Goal: Task Accomplishment & Management: Complete application form

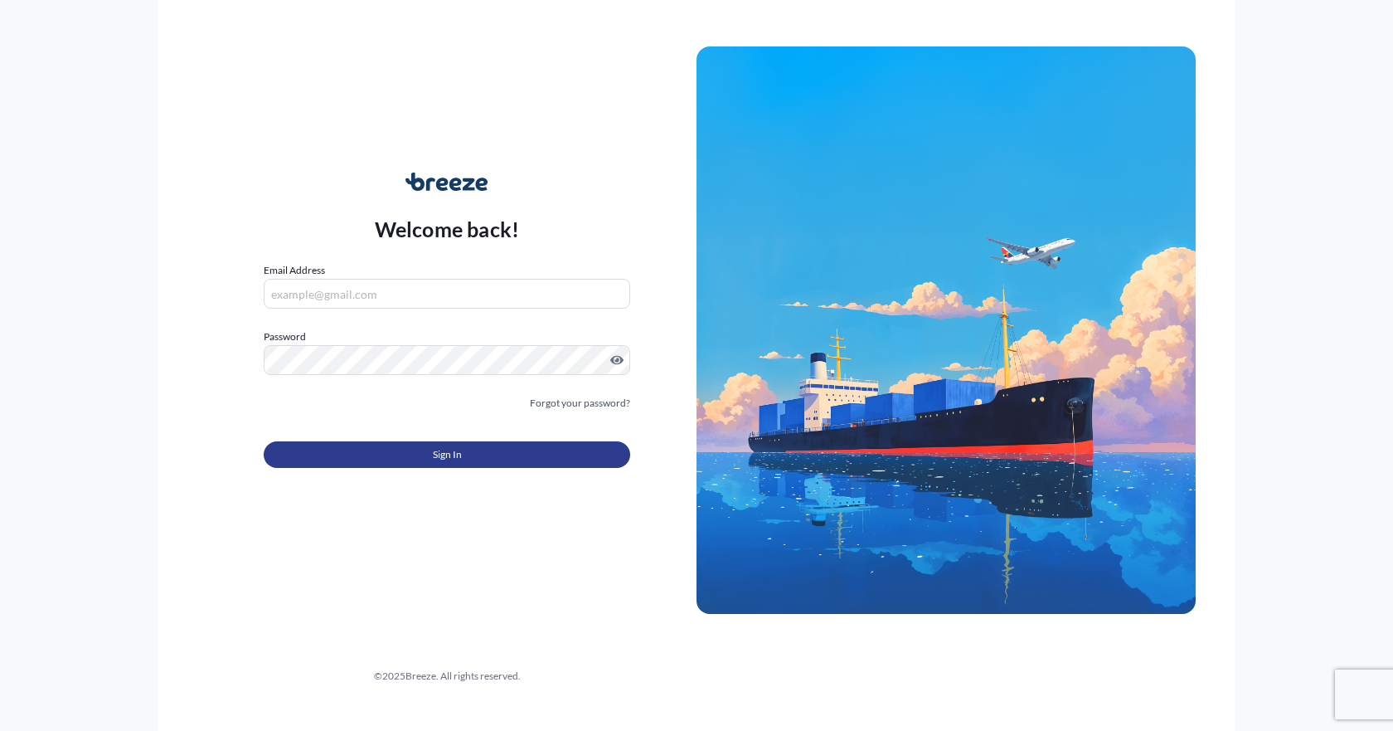
type input "[EMAIL_ADDRESS][DOMAIN_NAME]"
click at [401, 454] on button "Sign In" at bounding box center [447, 454] width 367 height 27
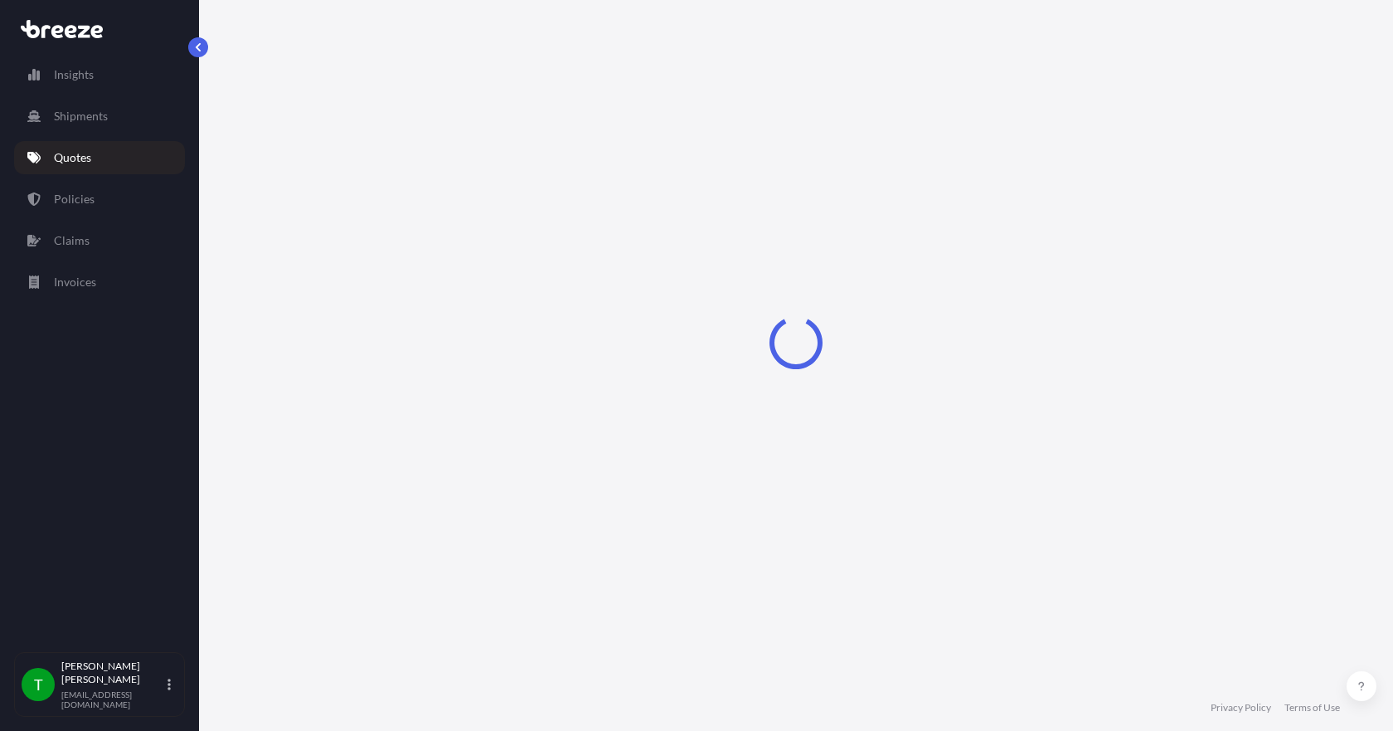
select select "Sea"
select select "1"
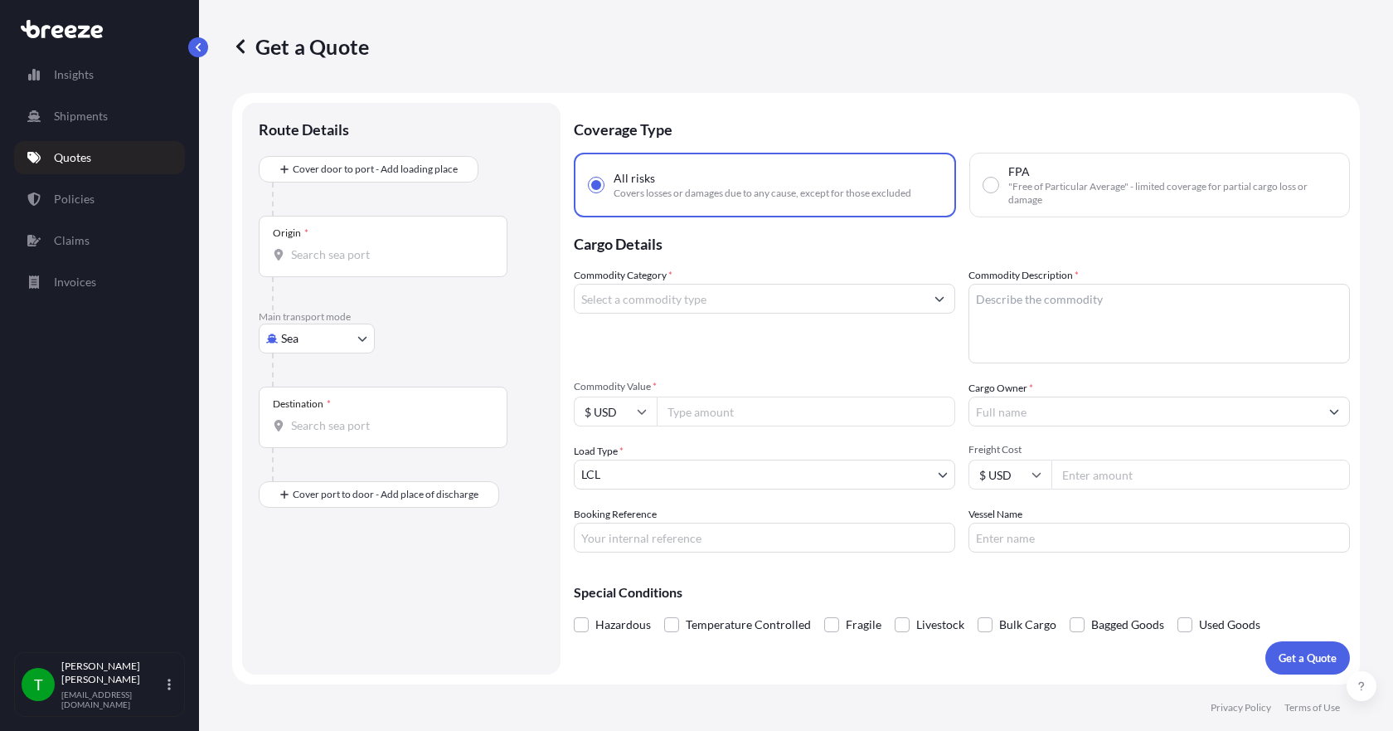
click at [355, 347] on body "Insights Shipments Quotes Policies Claims Invoices T [PERSON_NAME] [EMAIL_ADDRE…" at bounding box center [696, 365] width 1393 height 731
click at [316, 440] on span "Road" at bounding box center [303, 441] width 27 height 17
select select "Road"
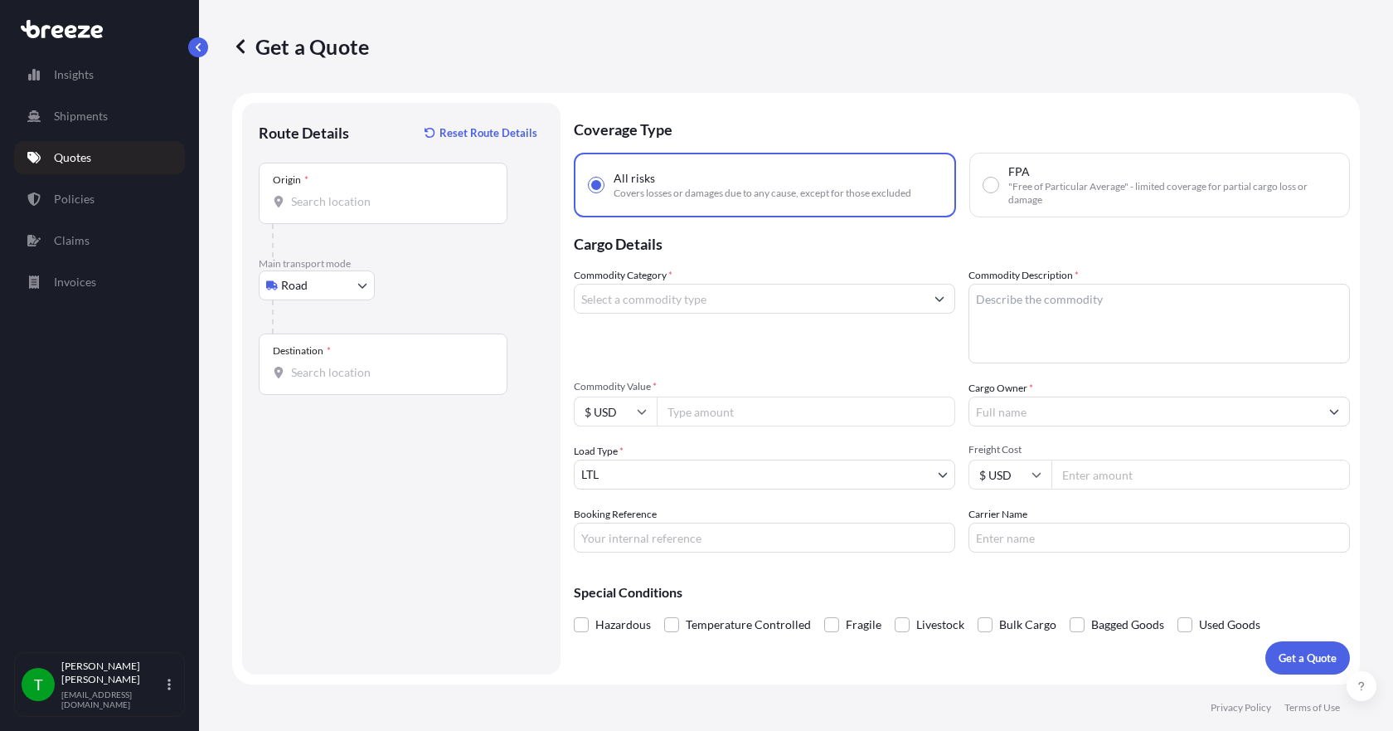
click at [335, 215] on div "Origin *" at bounding box center [383, 193] width 249 height 61
click at [335, 210] on input "Origin *" at bounding box center [389, 201] width 196 height 17
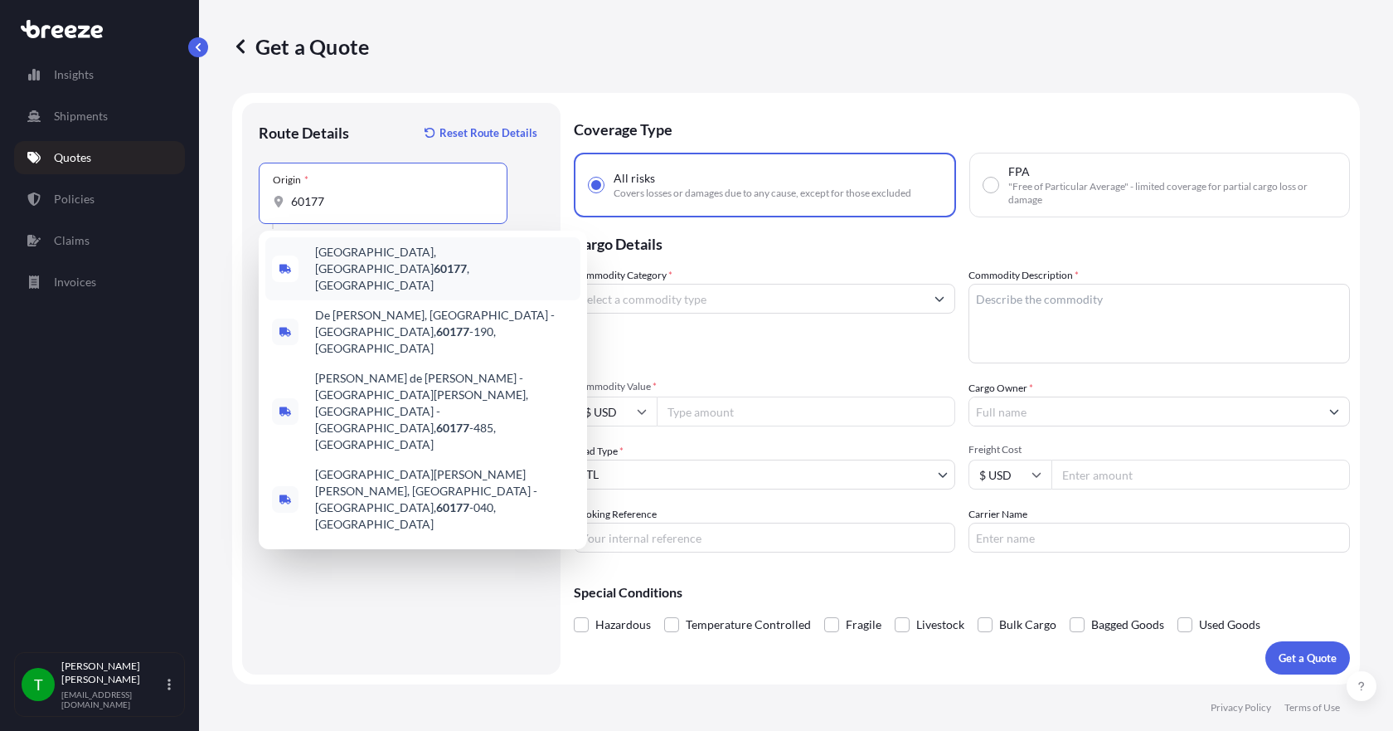
click at [350, 256] on span "[GEOGRAPHIC_DATA] , [GEOGRAPHIC_DATA]" at bounding box center [444, 269] width 259 height 50
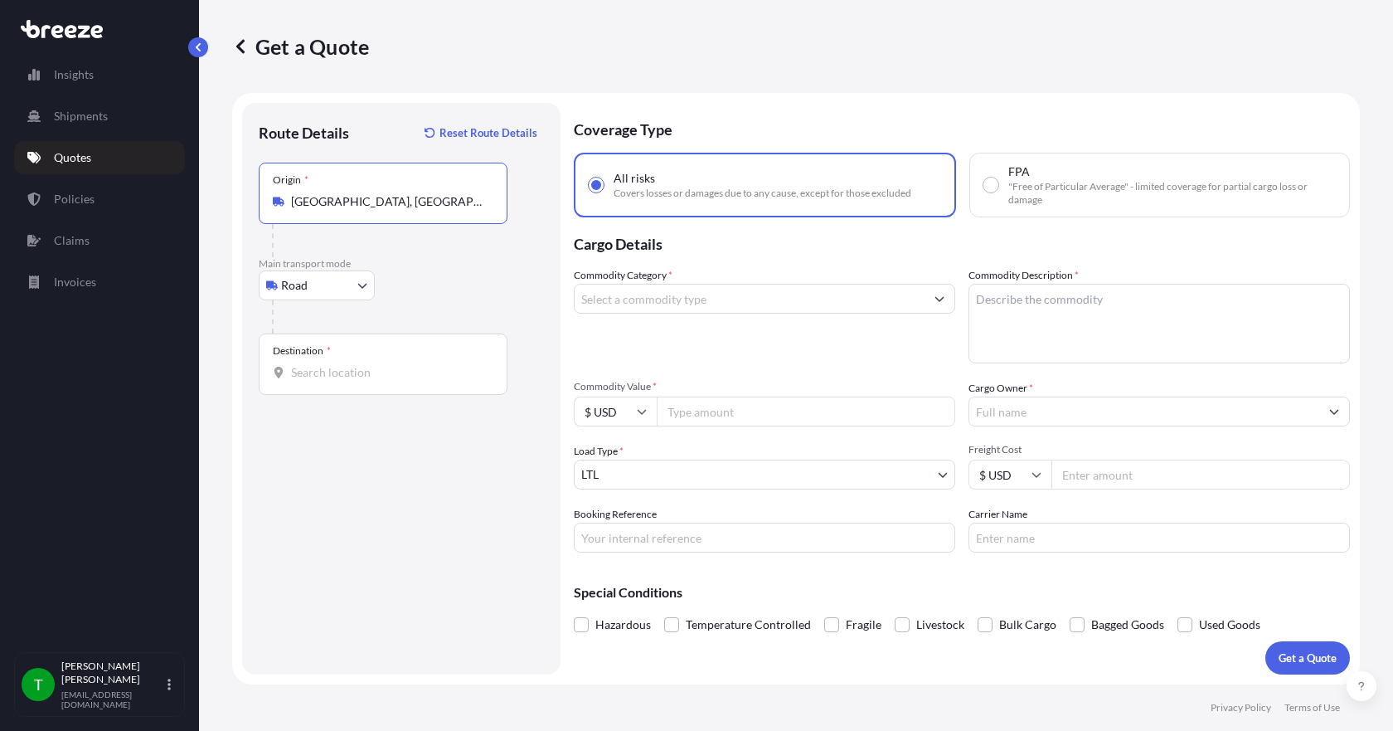
type input "[GEOGRAPHIC_DATA], [GEOGRAPHIC_DATA]"
click at [310, 373] on input "Destination *" at bounding box center [389, 372] width 196 height 17
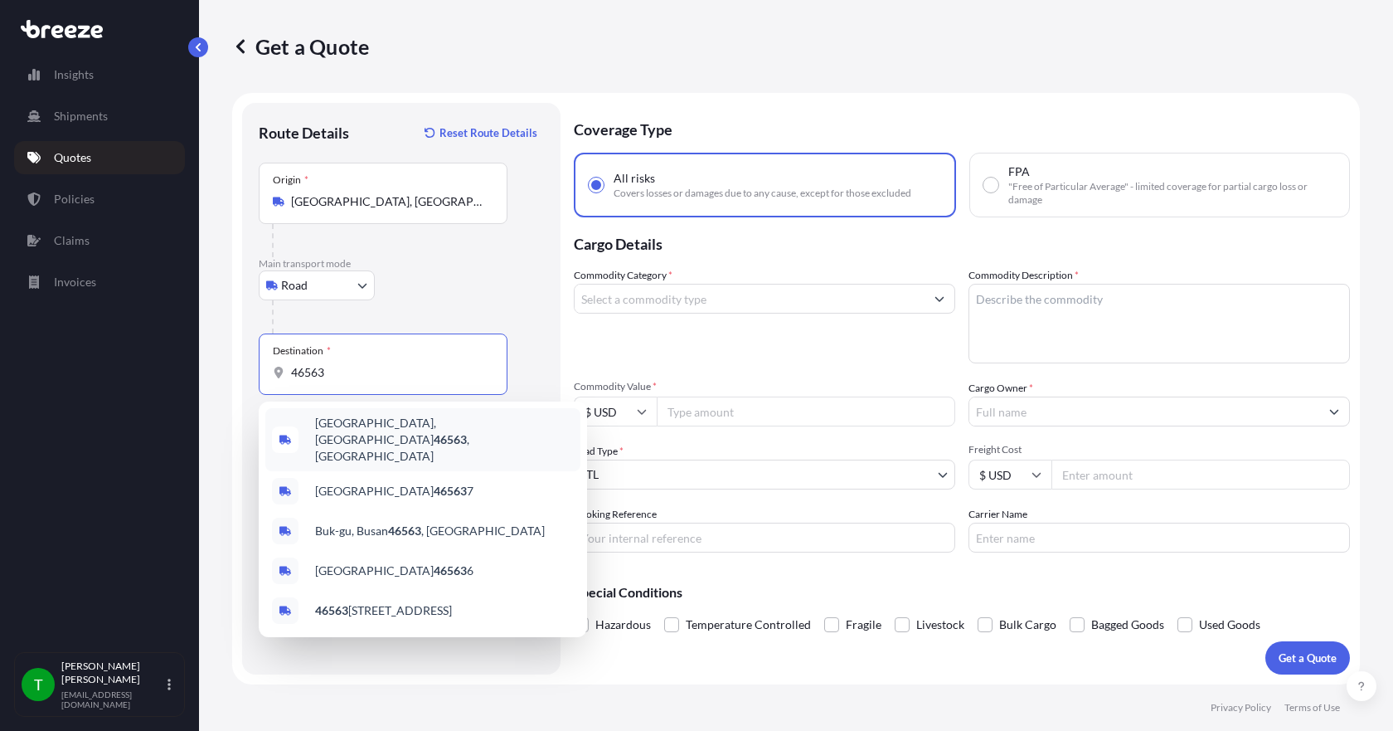
click at [340, 435] on span "[GEOGRAPHIC_DATA], IN 46563 , [GEOGRAPHIC_DATA]" at bounding box center [444, 440] width 259 height 50
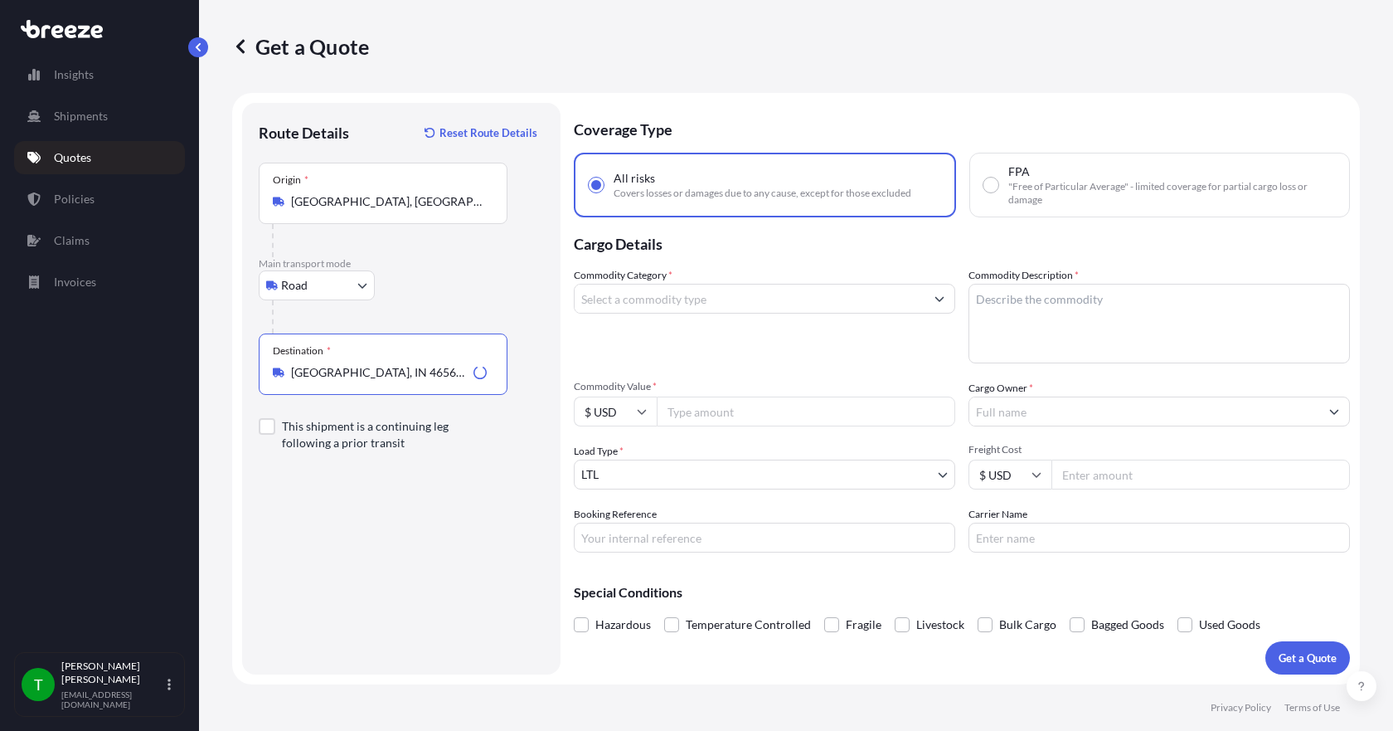
type input "[GEOGRAPHIC_DATA], IN 46563, [GEOGRAPHIC_DATA]"
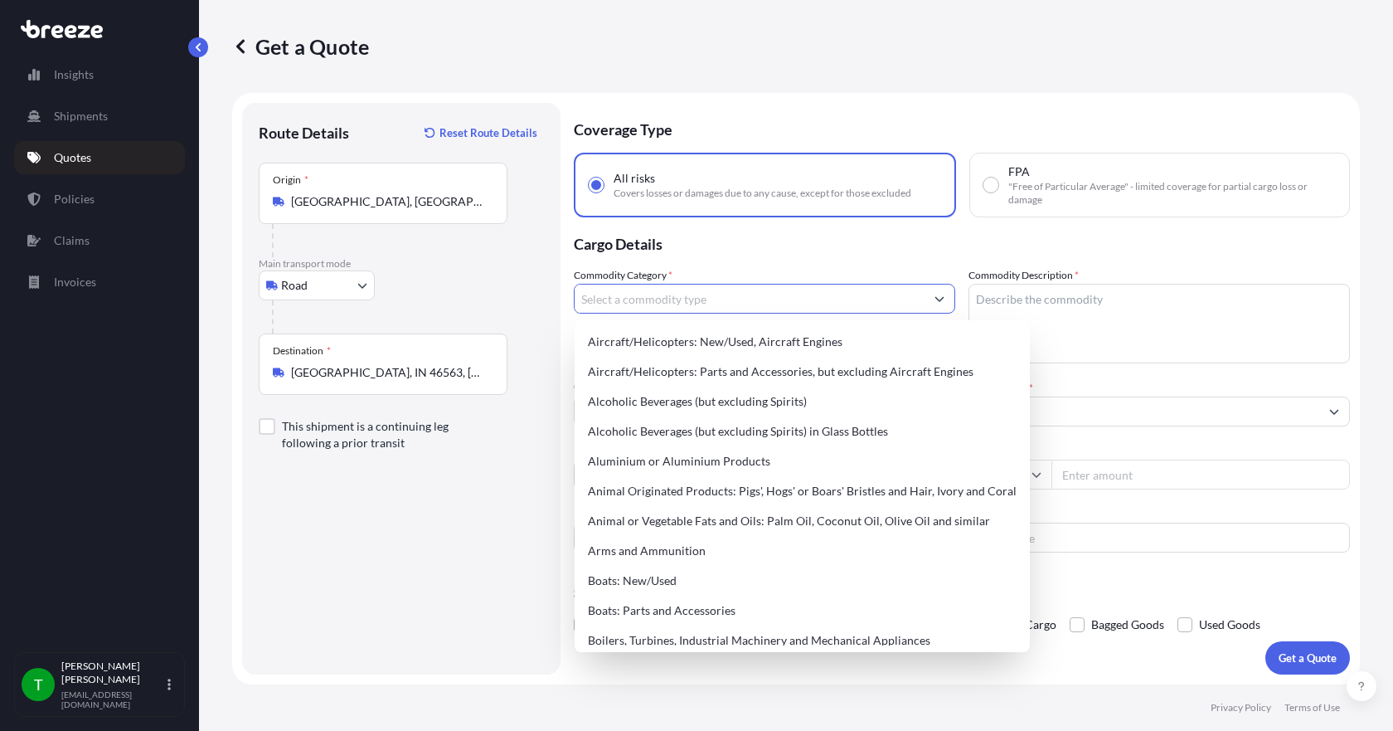
click at [667, 304] on input "Commodity Category *" at bounding box center [750, 299] width 350 height 30
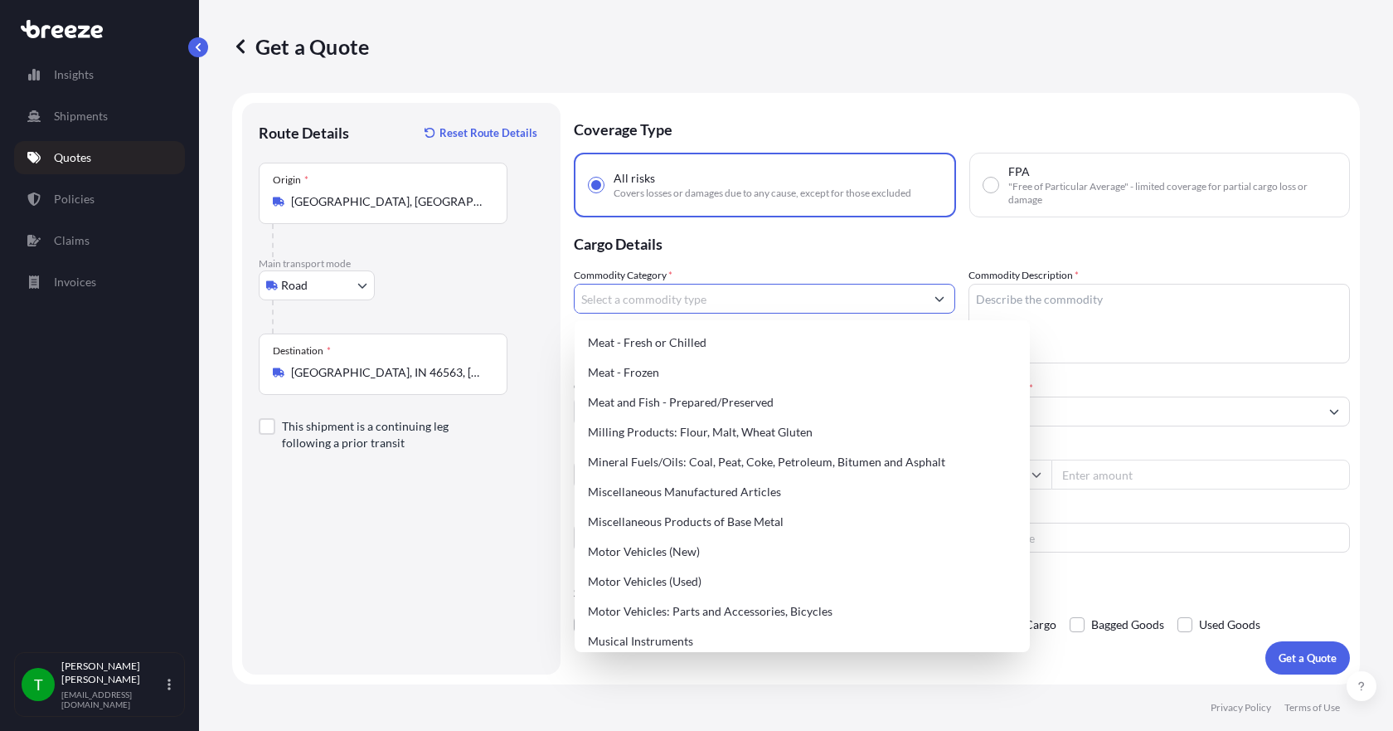
scroll to position [2239, 0]
click at [731, 487] on div "Miscellaneous Manufactured Articles" at bounding box center [802, 491] width 442 height 30
type input "Miscellaneous Manufactured Articles"
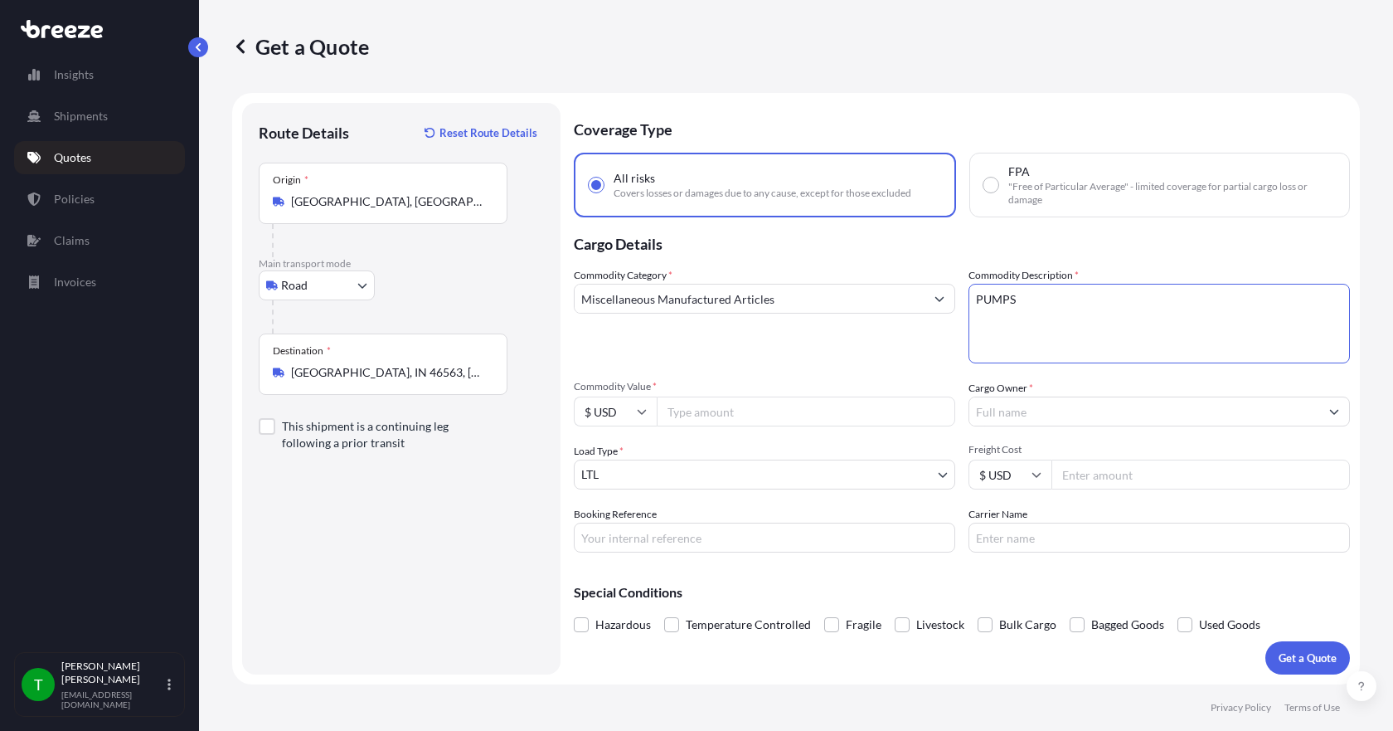
type textarea "PUMPS"
type input "5995.46"
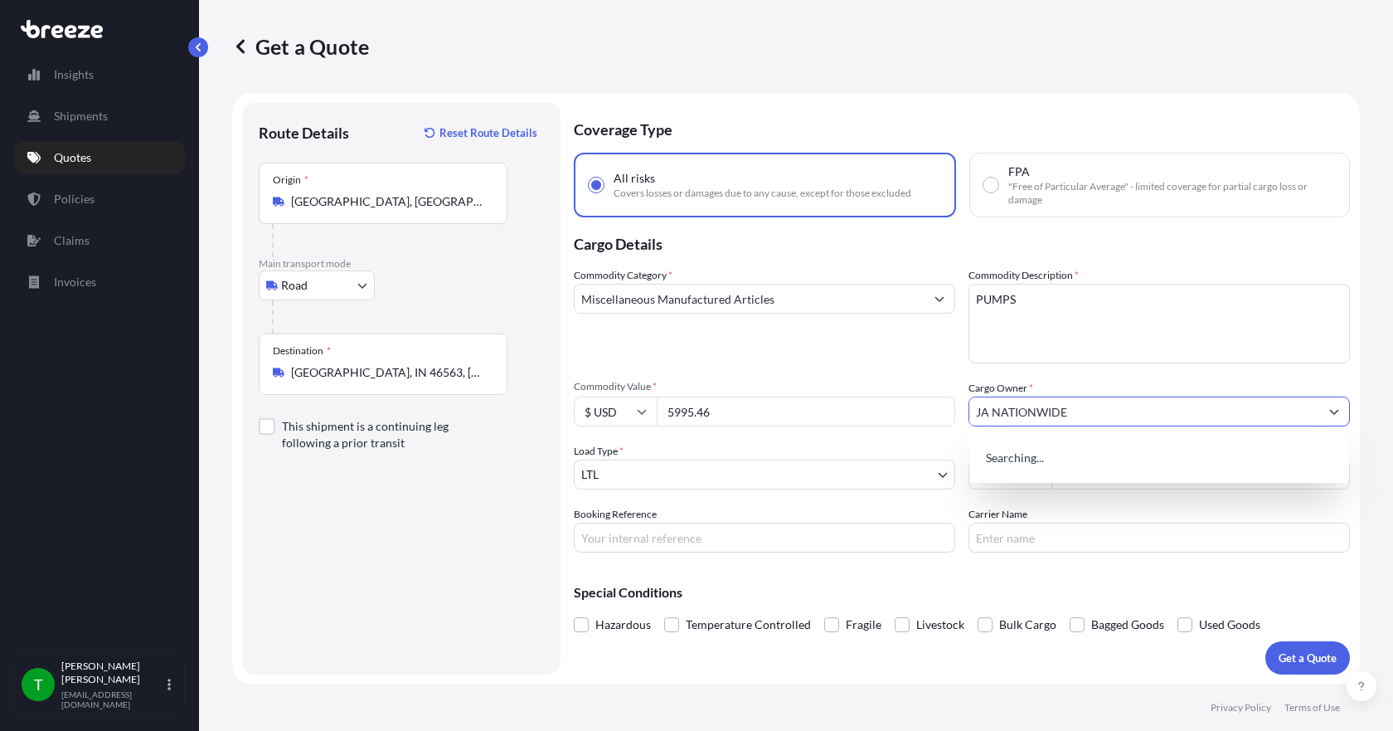
type input "JA NATIONWIDE"
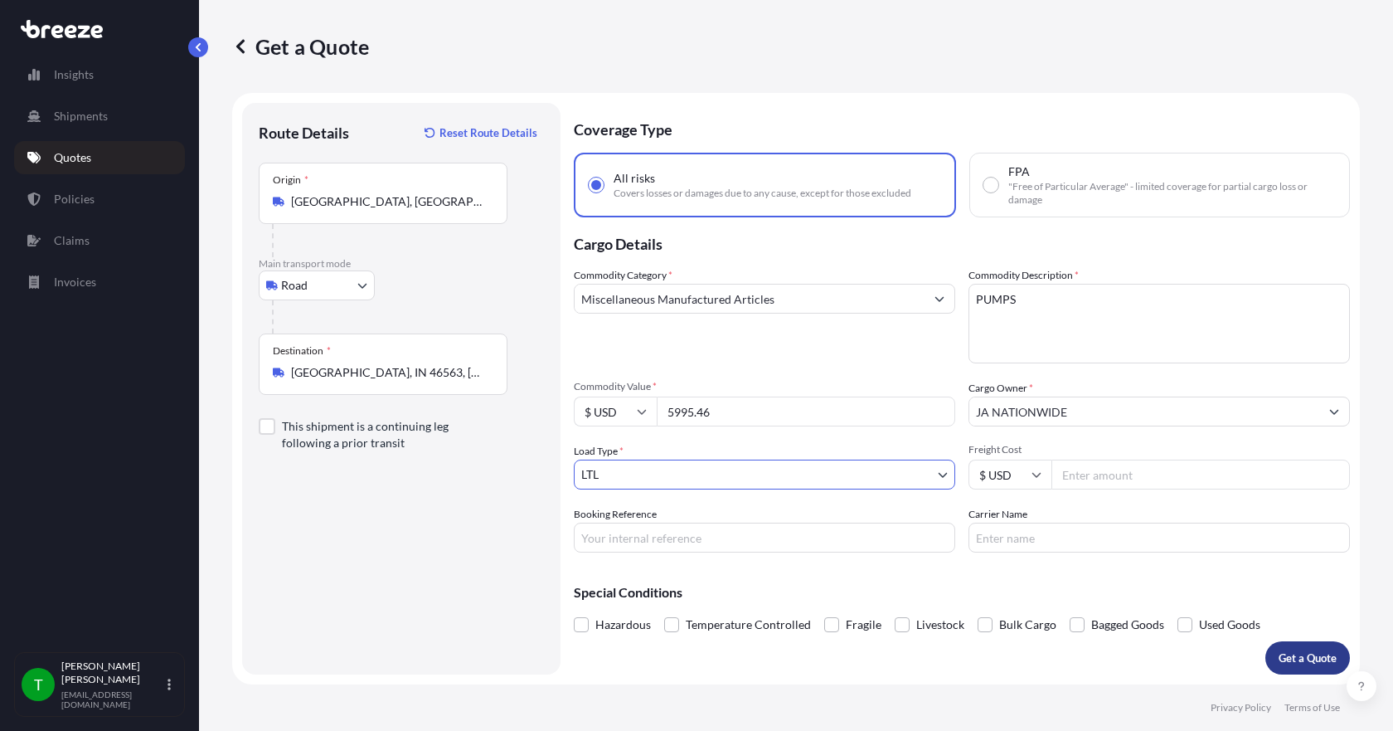
click at [1317, 671] on button "Get a Quote" at bounding box center [1307, 657] width 85 height 33
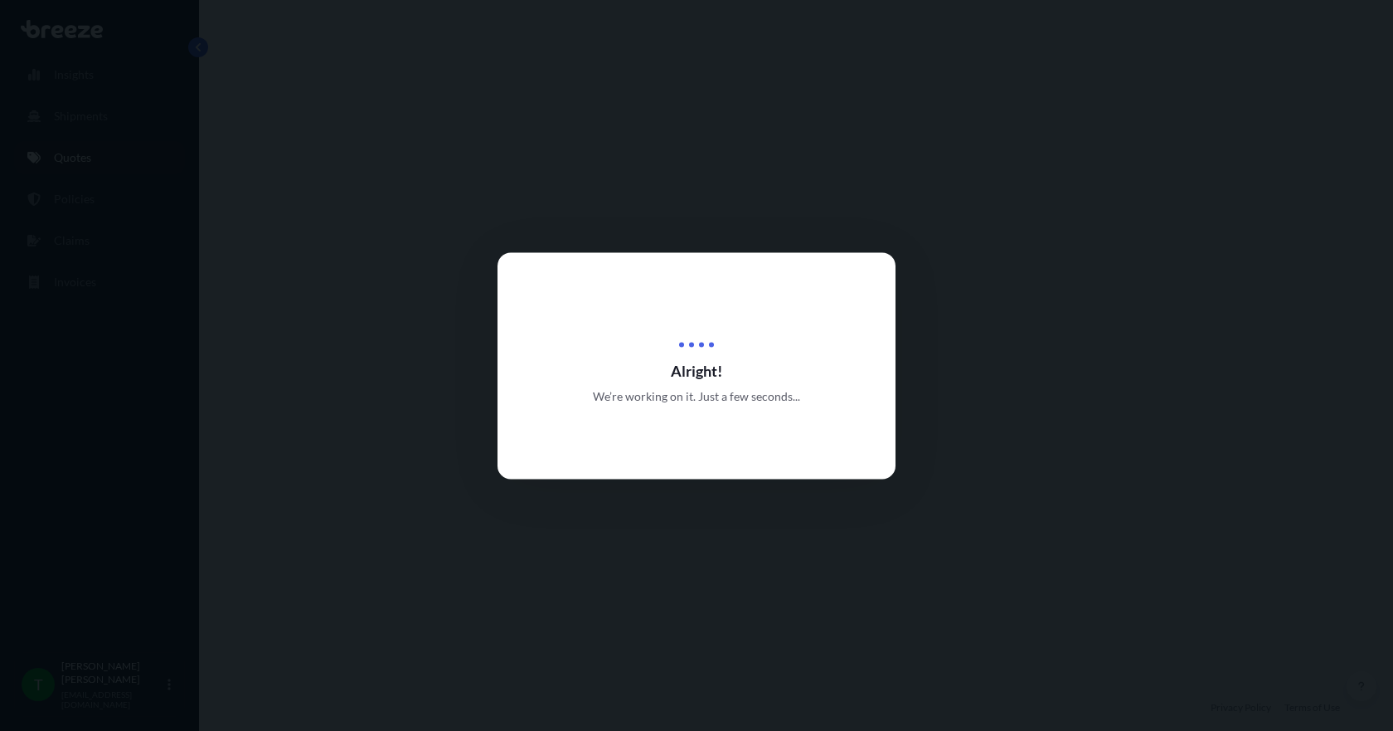
select select "Road"
select select "1"
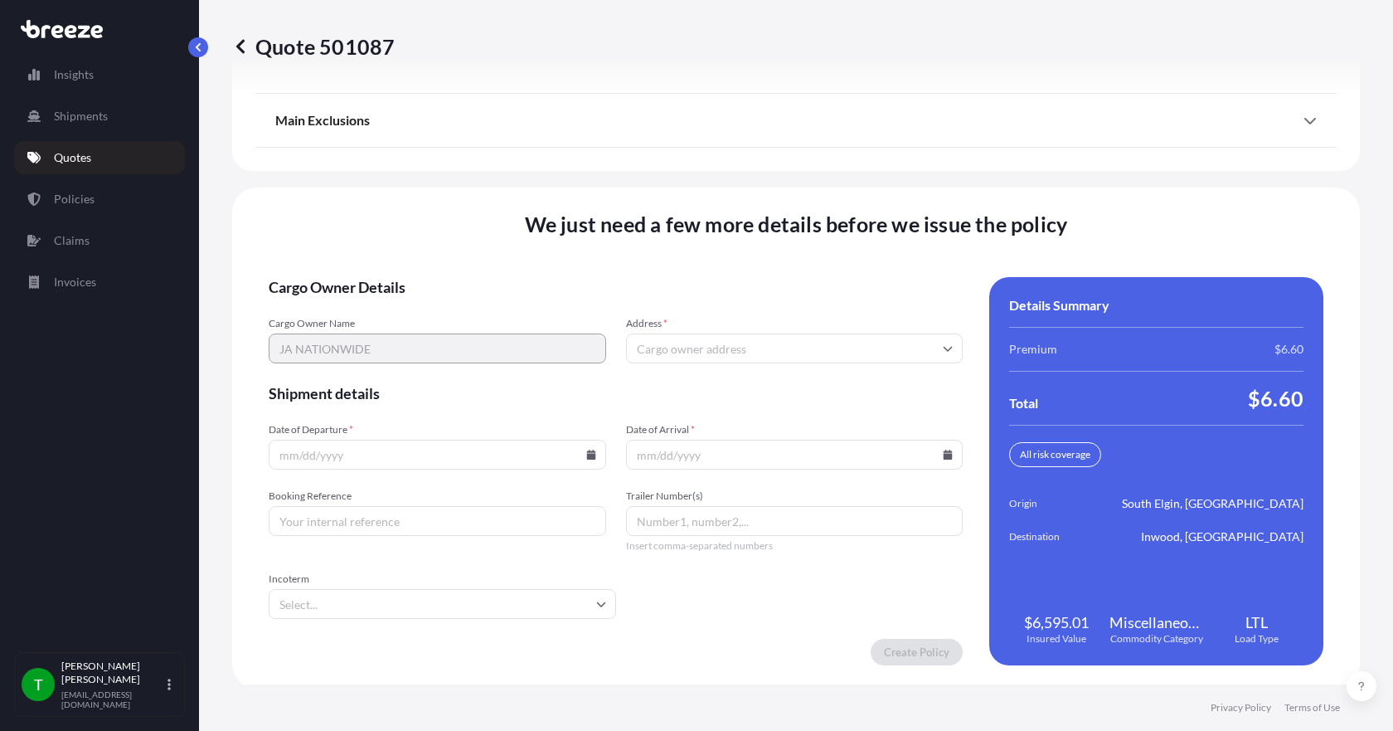
scroll to position [2172, 0]
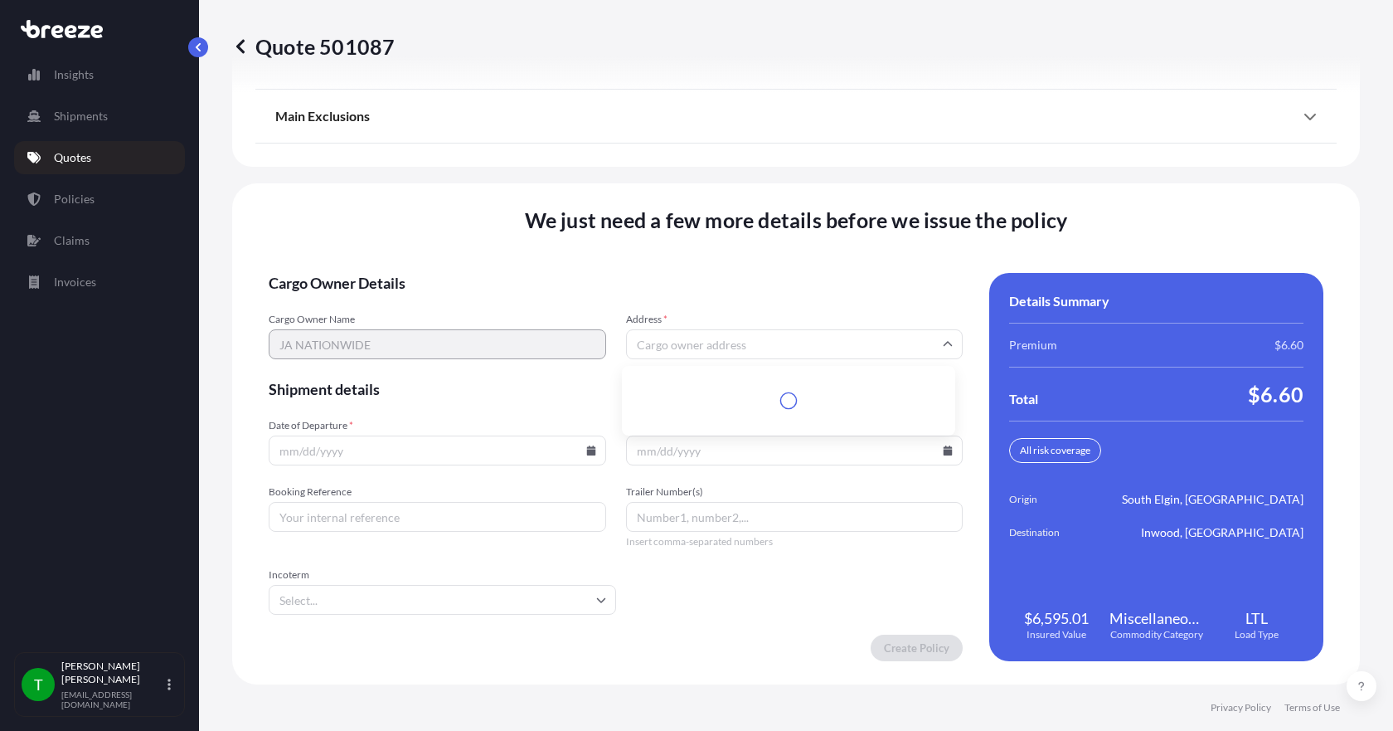
click at [687, 350] on input "Address *" at bounding box center [794, 344] width 337 height 30
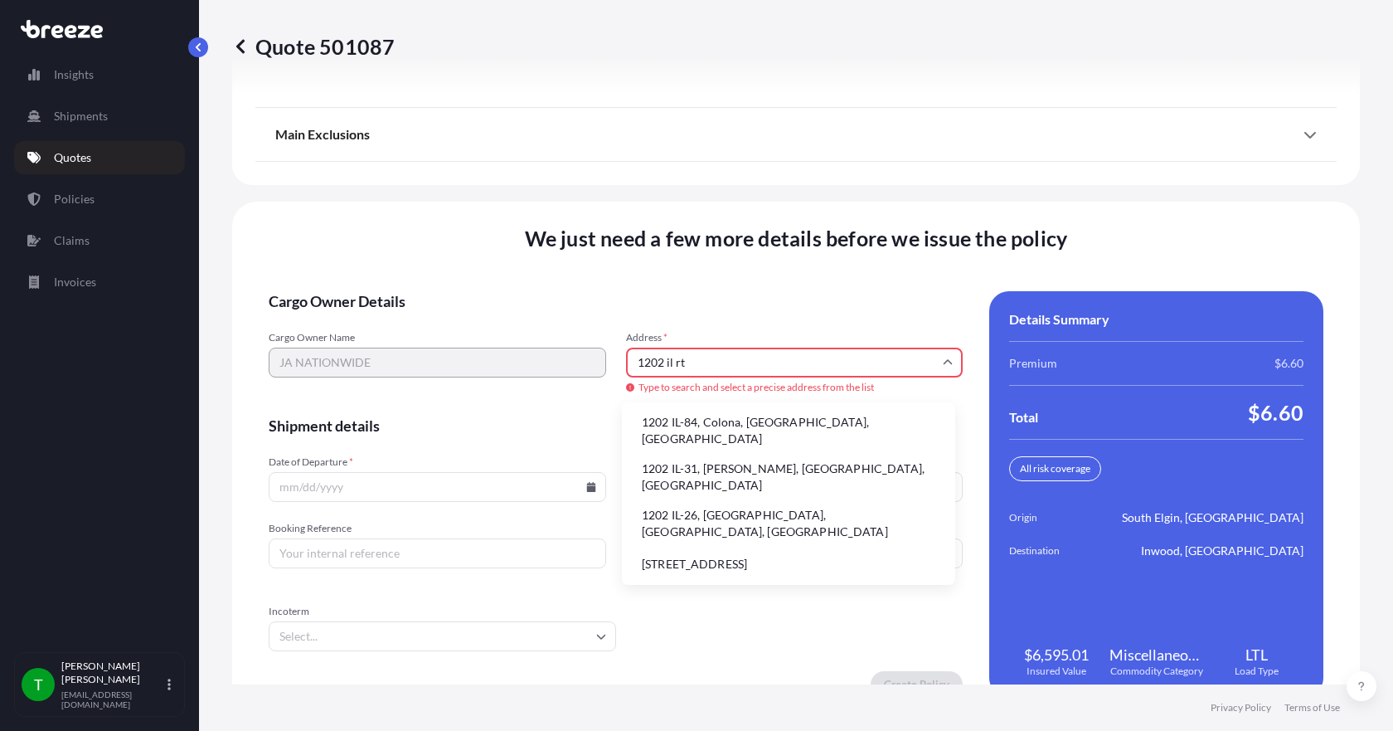
click at [724, 457] on li "1202 IL-31, [PERSON_NAME], [GEOGRAPHIC_DATA], [GEOGRAPHIC_DATA]" at bounding box center [789, 476] width 320 height 43
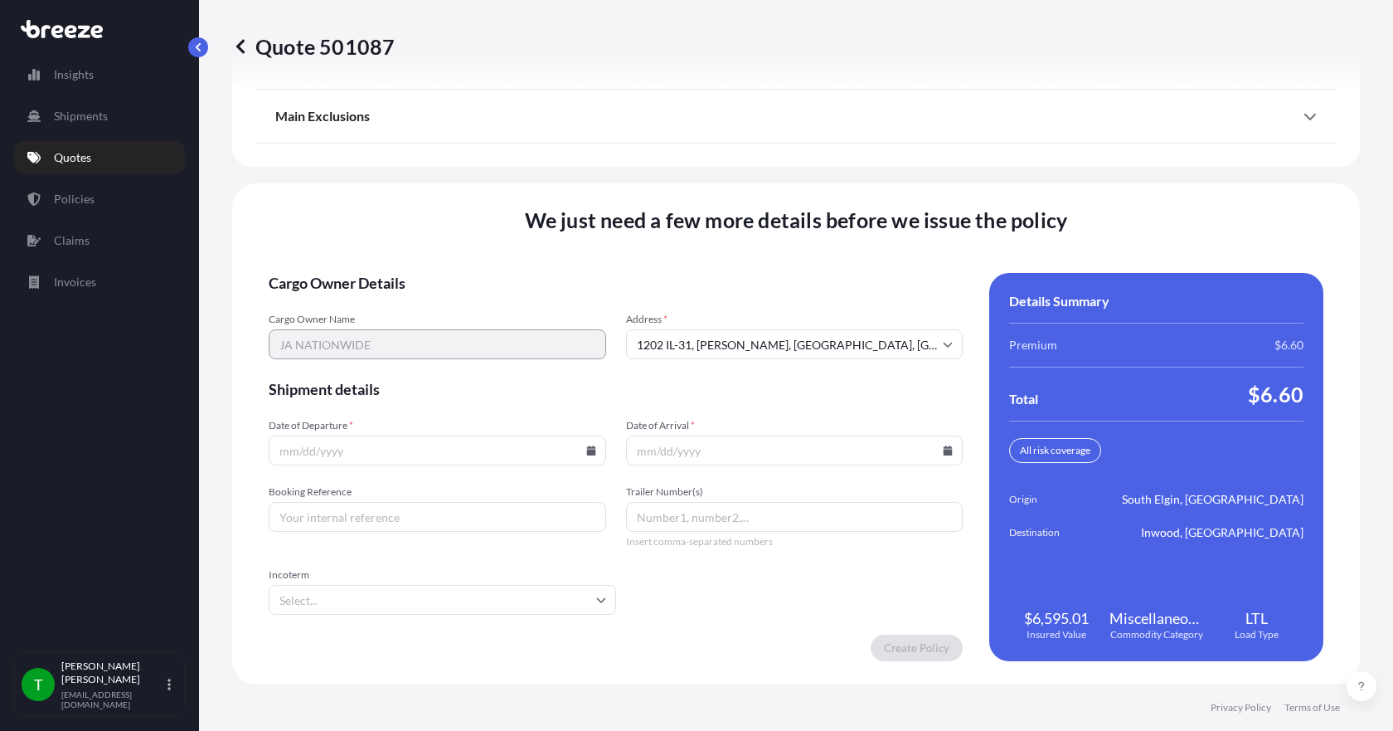
type input "[STREET_ADDRESS][PERSON_NAME]"
click at [590, 453] on icon at bounding box center [590, 450] width 9 height 10
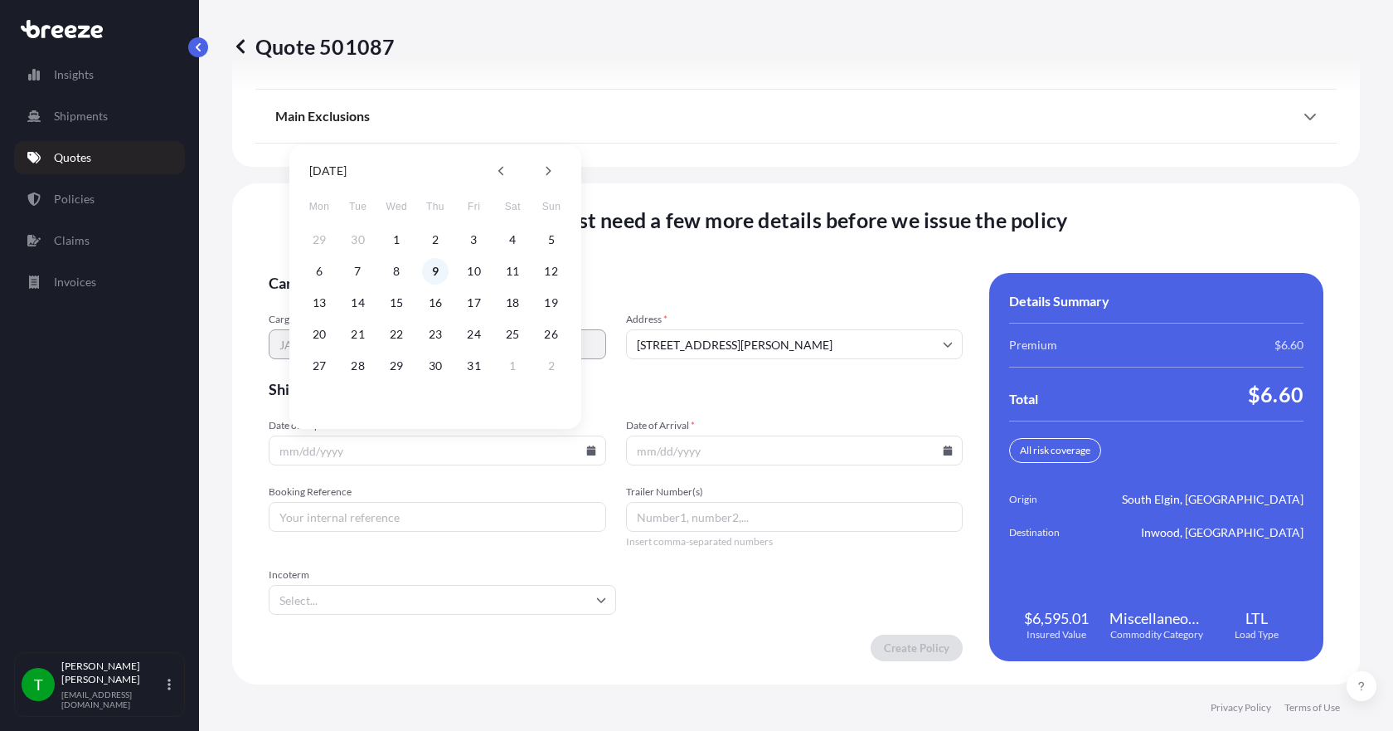
click at [435, 273] on button "9" at bounding box center [435, 271] width 27 height 27
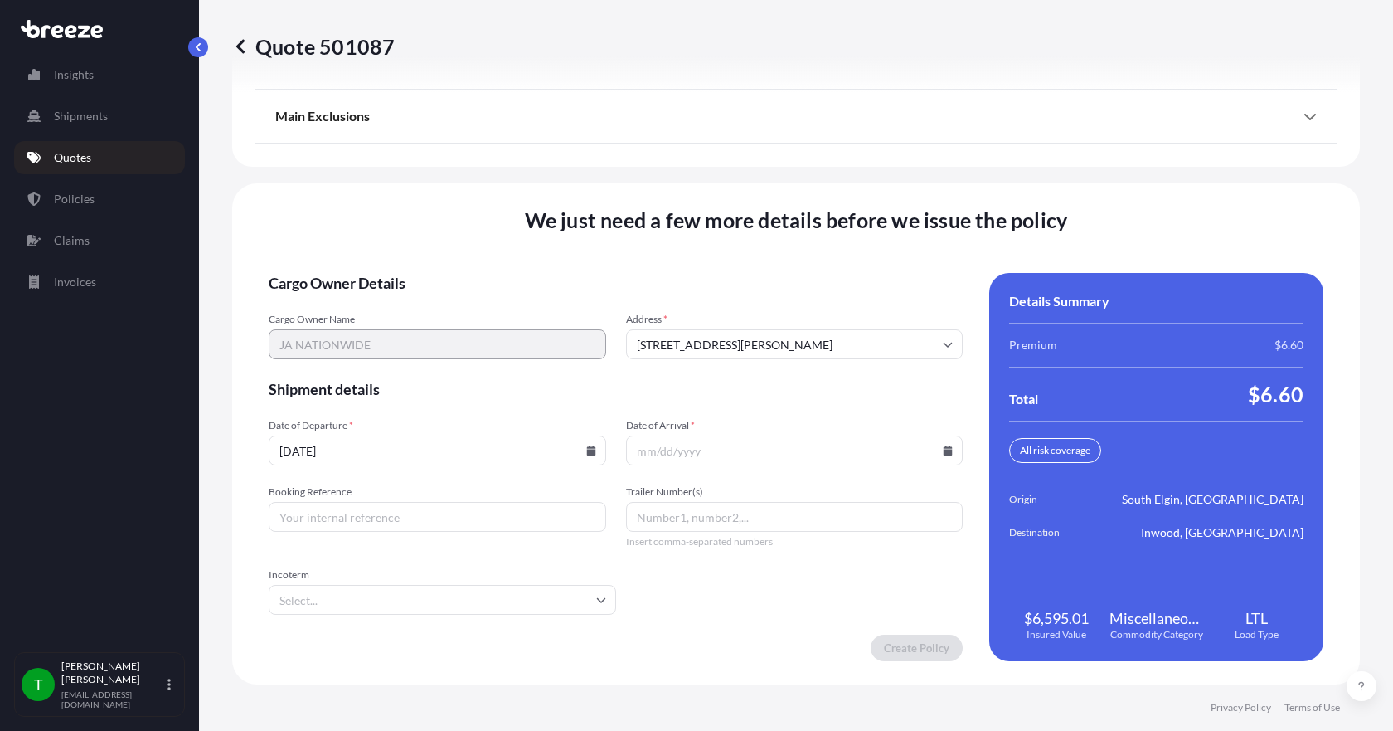
type input "[DATE]"
click at [943, 452] on icon at bounding box center [948, 450] width 10 height 10
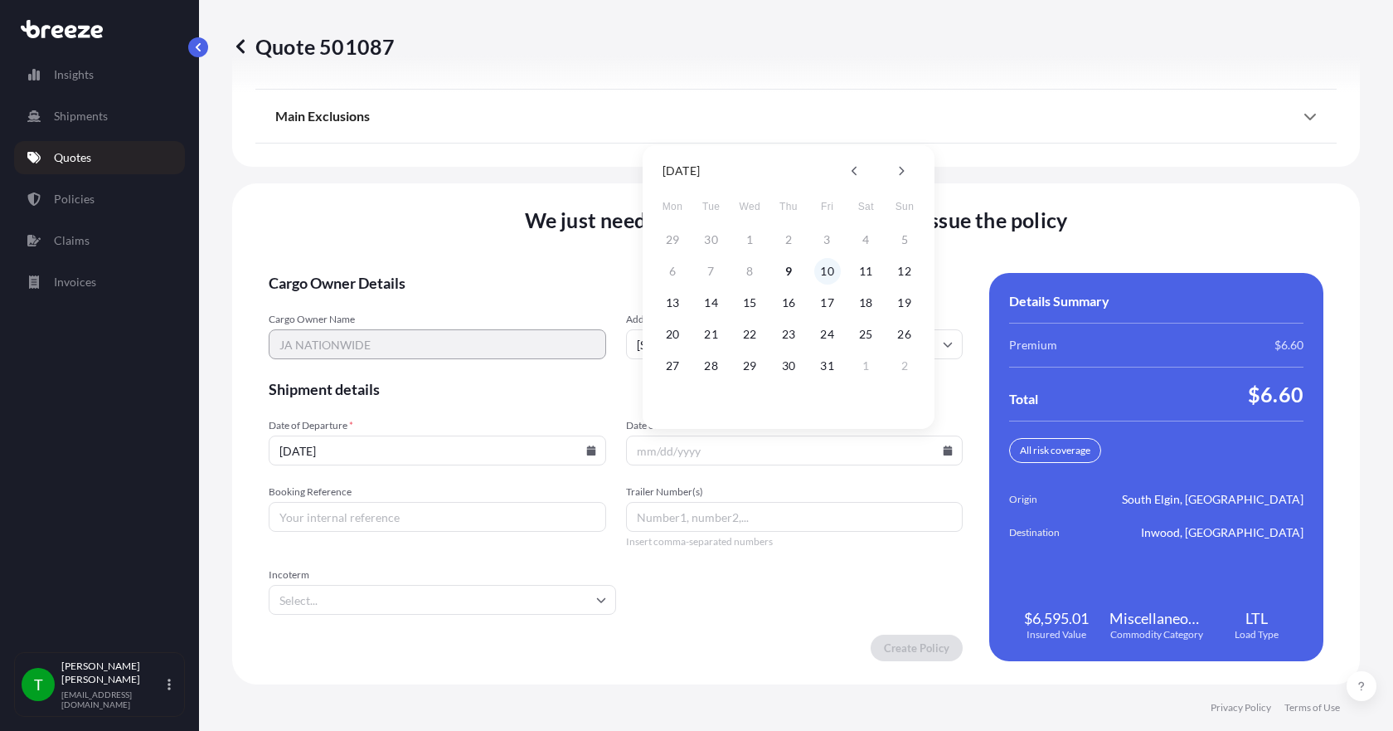
click at [830, 272] on button "10" at bounding box center [827, 271] width 27 height 27
type input "[DATE]"
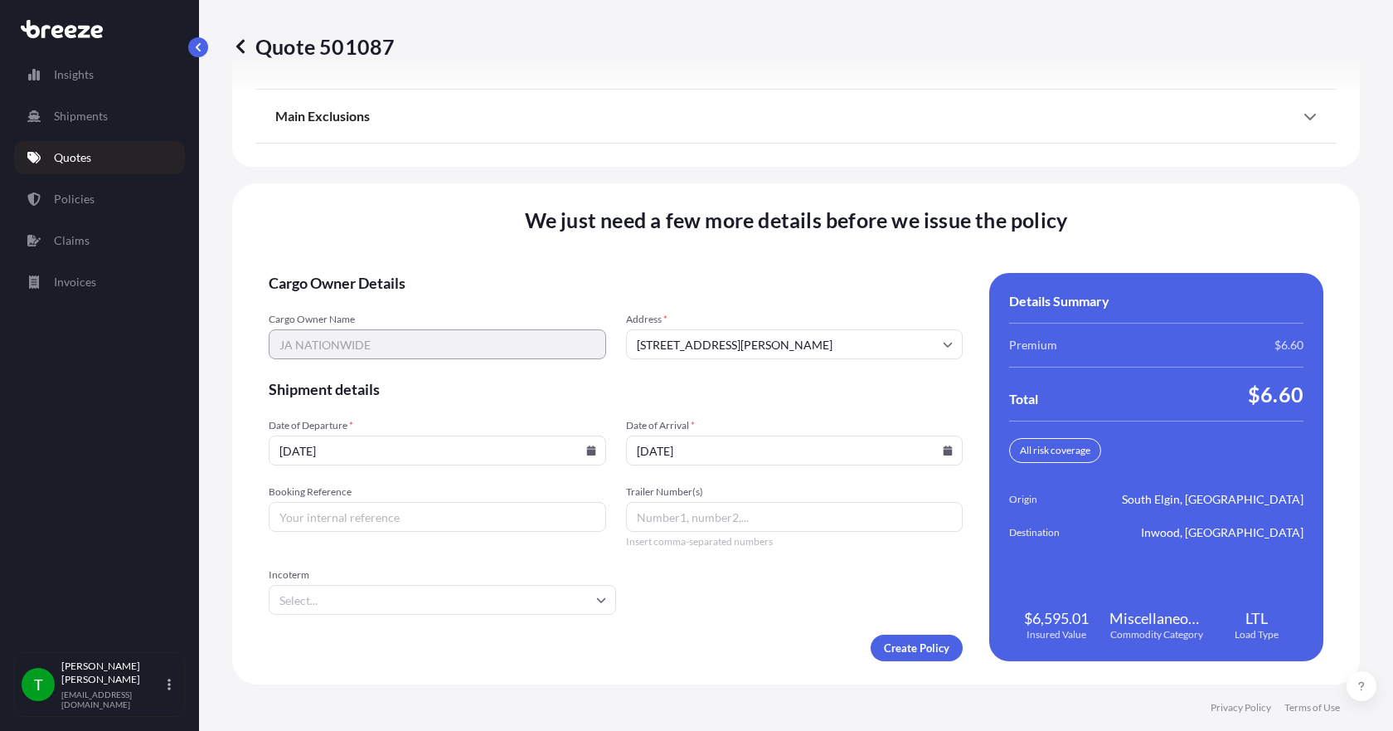
click at [428, 519] on input "Booking Reference" at bounding box center [437, 517] width 337 height 30
type input "350977"
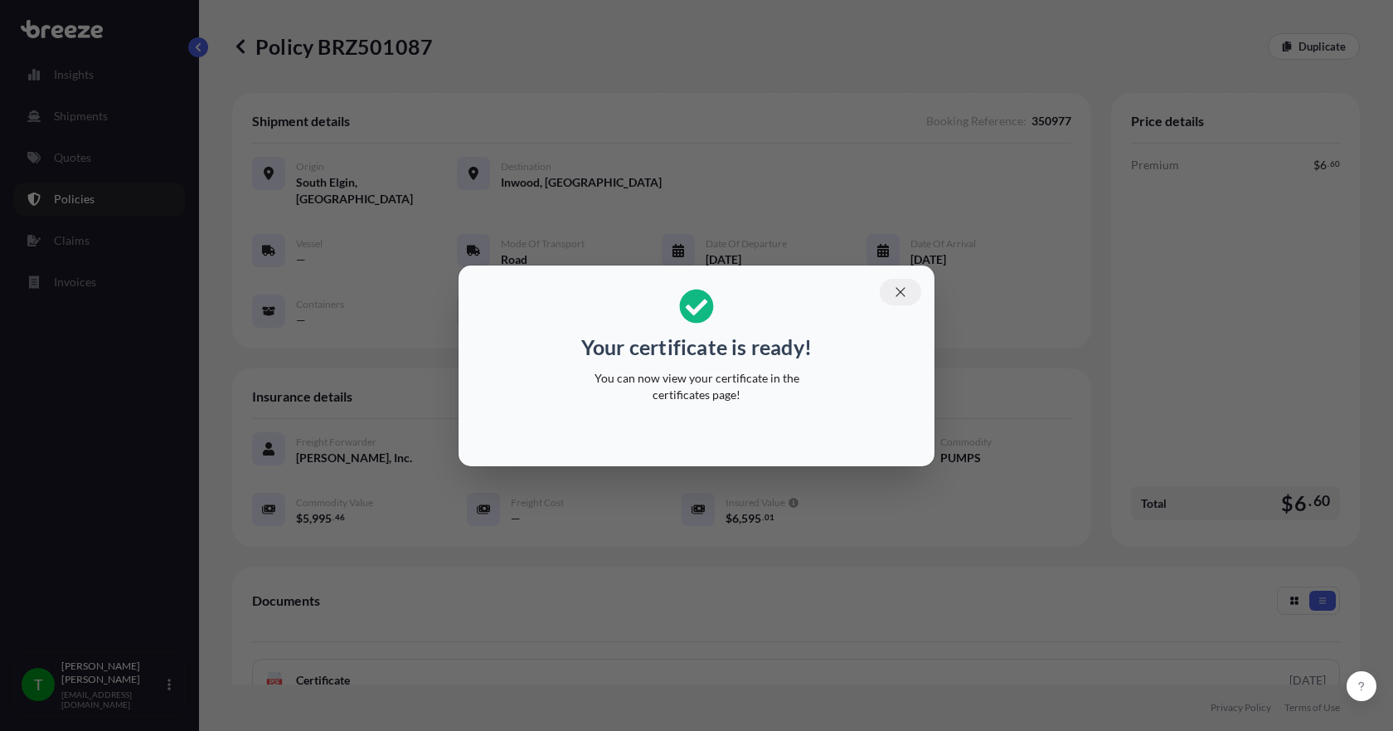
click at [910, 292] on button "button" at bounding box center [900, 292] width 41 height 27
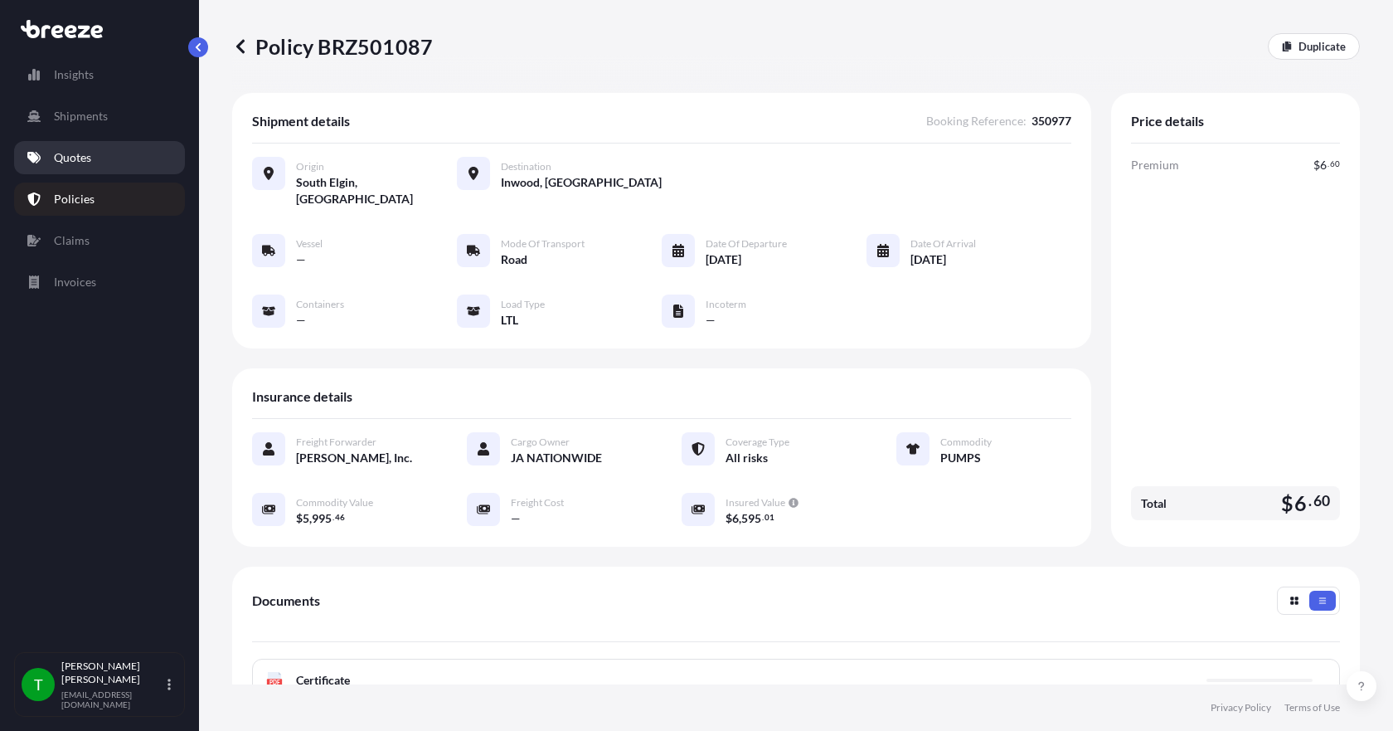
click at [78, 163] on p "Quotes" at bounding box center [72, 157] width 37 height 17
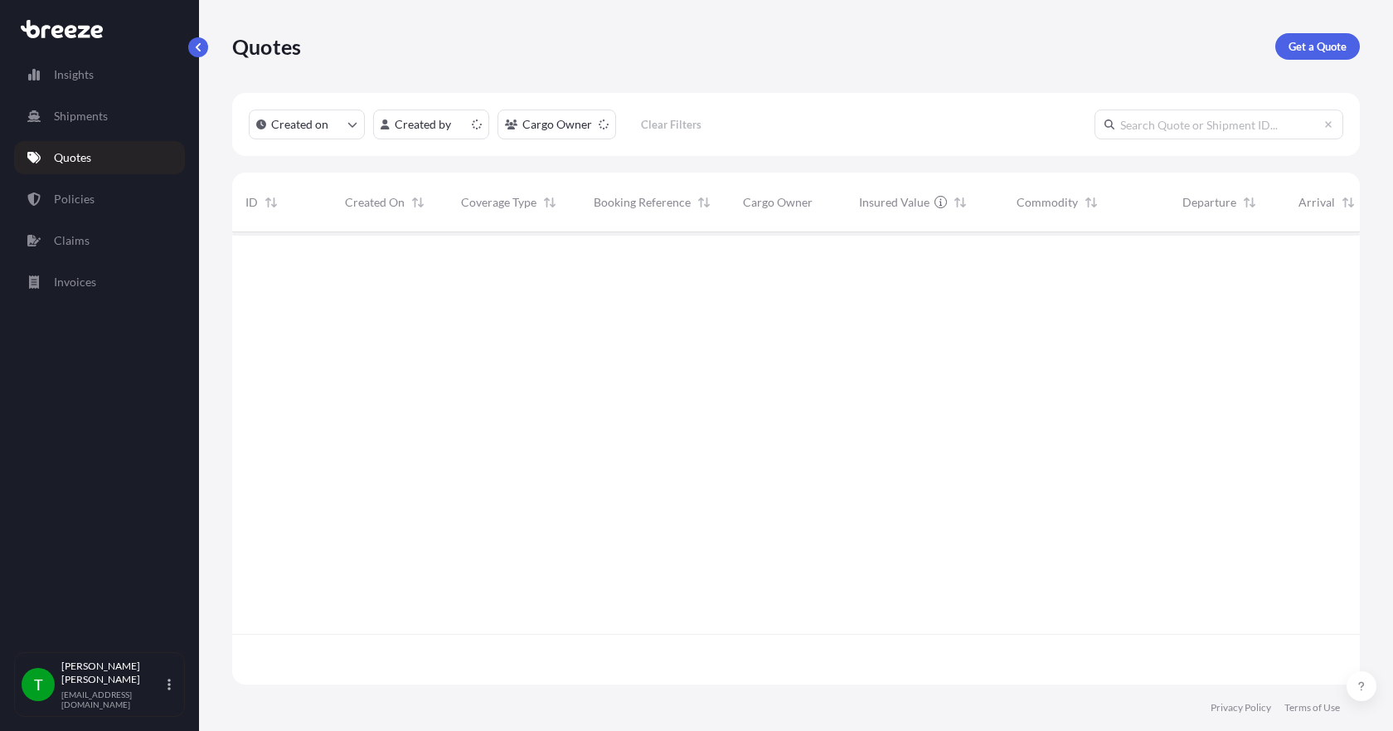
scroll to position [449, 1115]
click at [1315, 47] on p "Get a Quote" at bounding box center [1318, 46] width 58 height 17
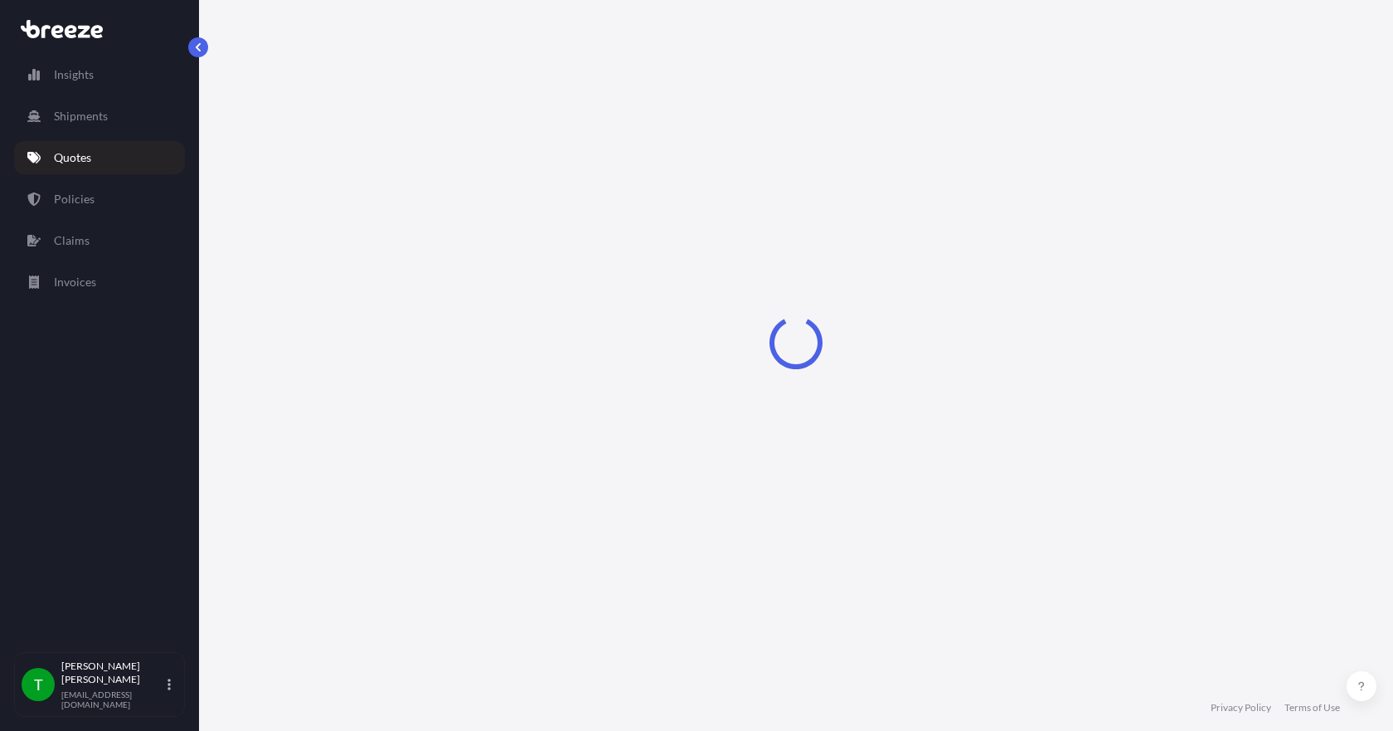
select select "Sea"
select select "1"
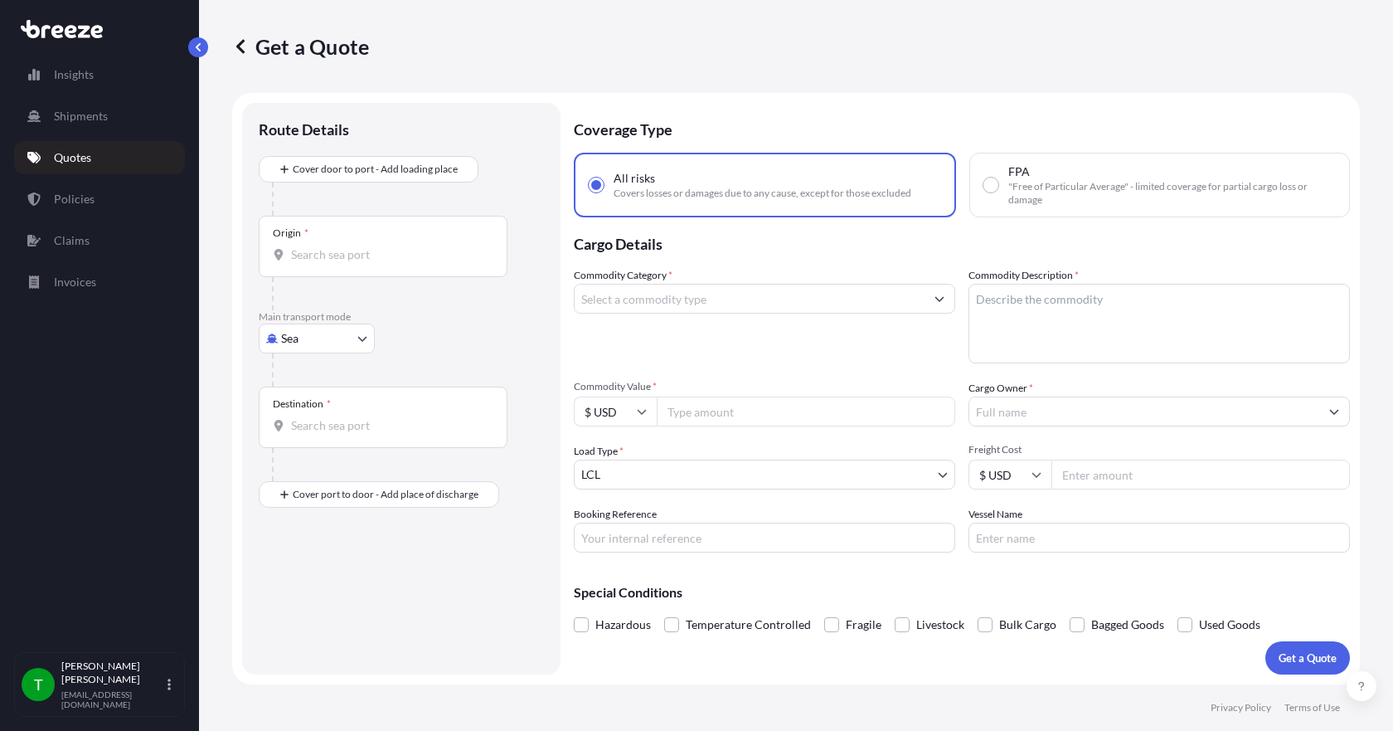
click at [310, 337] on body "Insights Shipments Quotes Policies Claims Invoices T [PERSON_NAME] [EMAIL_ADDRE…" at bounding box center [696, 365] width 1393 height 731
click at [316, 441] on span "Road" at bounding box center [303, 441] width 27 height 17
select select "Road"
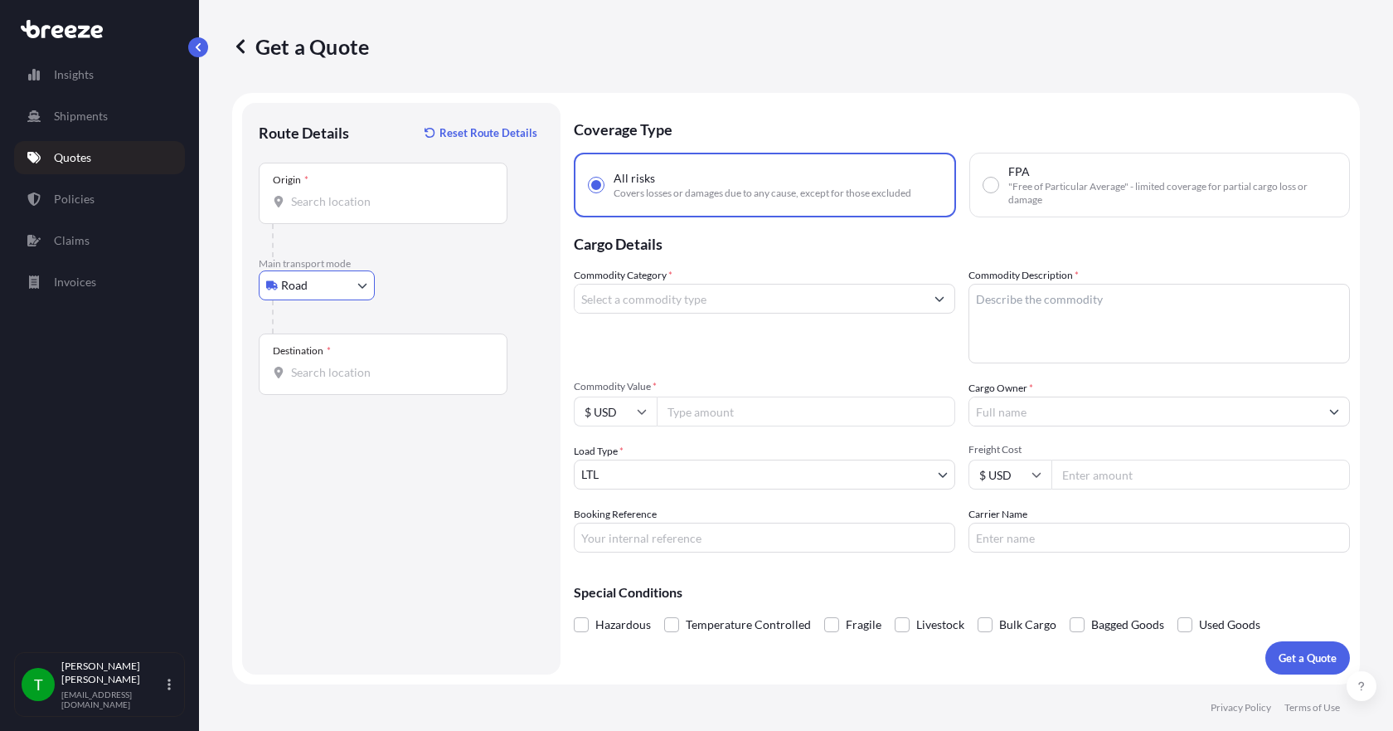
click at [306, 205] on input "Origin *" at bounding box center [389, 201] width 196 height 17
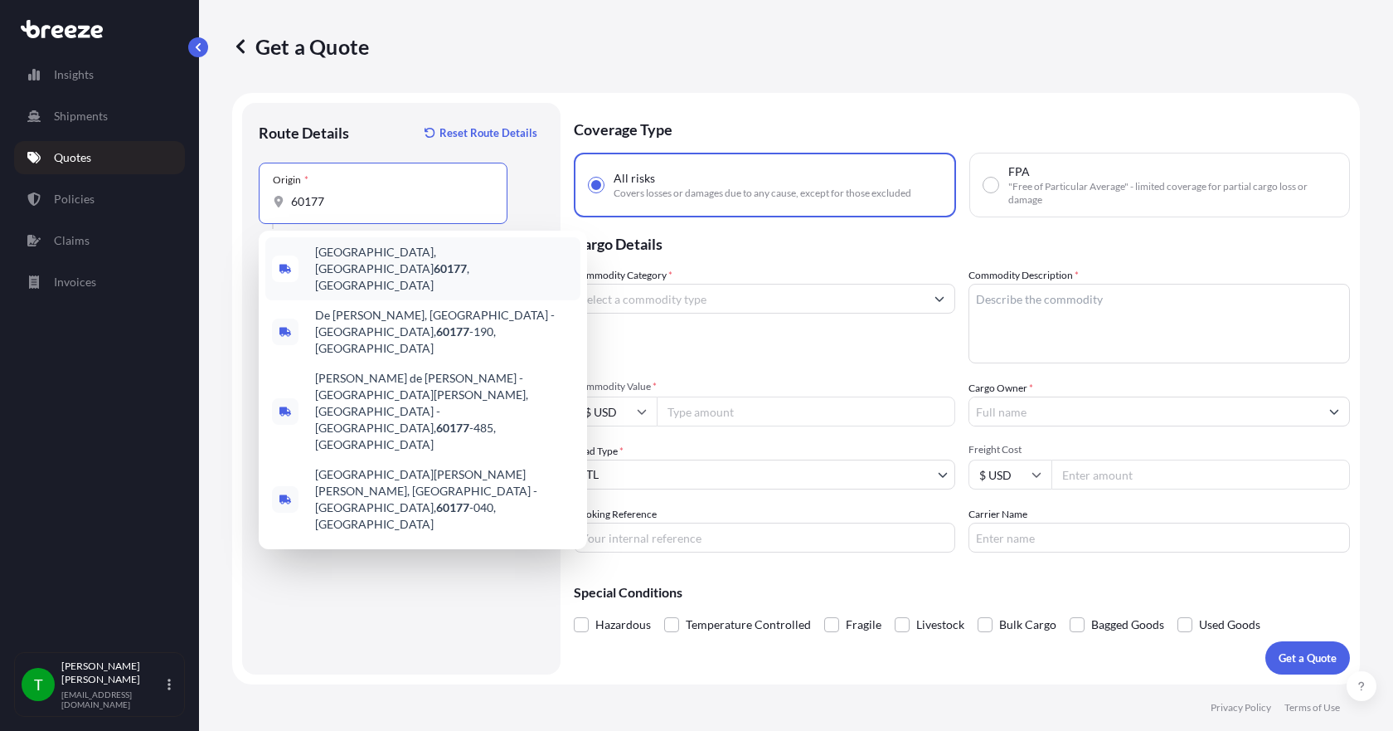
click at [338, 260] on span "[GEOGRAPHIC_DATA] , [GEOGRAPHIC_DATA]" at bounding box center [444, 269] width 259 height 50
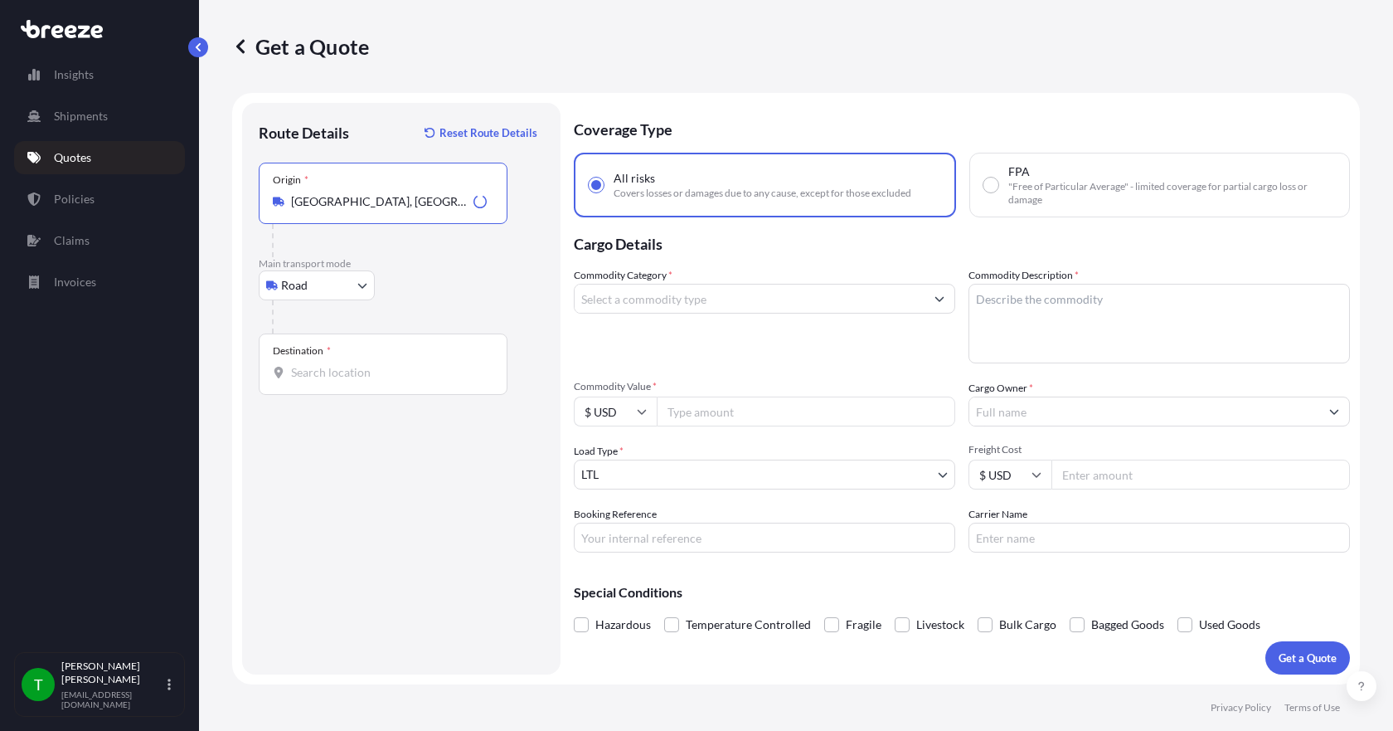
type input "[GEOGRAPHIC_DATA], [GEOGRAPHIC_DATA]"
click at [310, 366] on input "Destination *" at bounding box center [389, 372] width 196 height 17
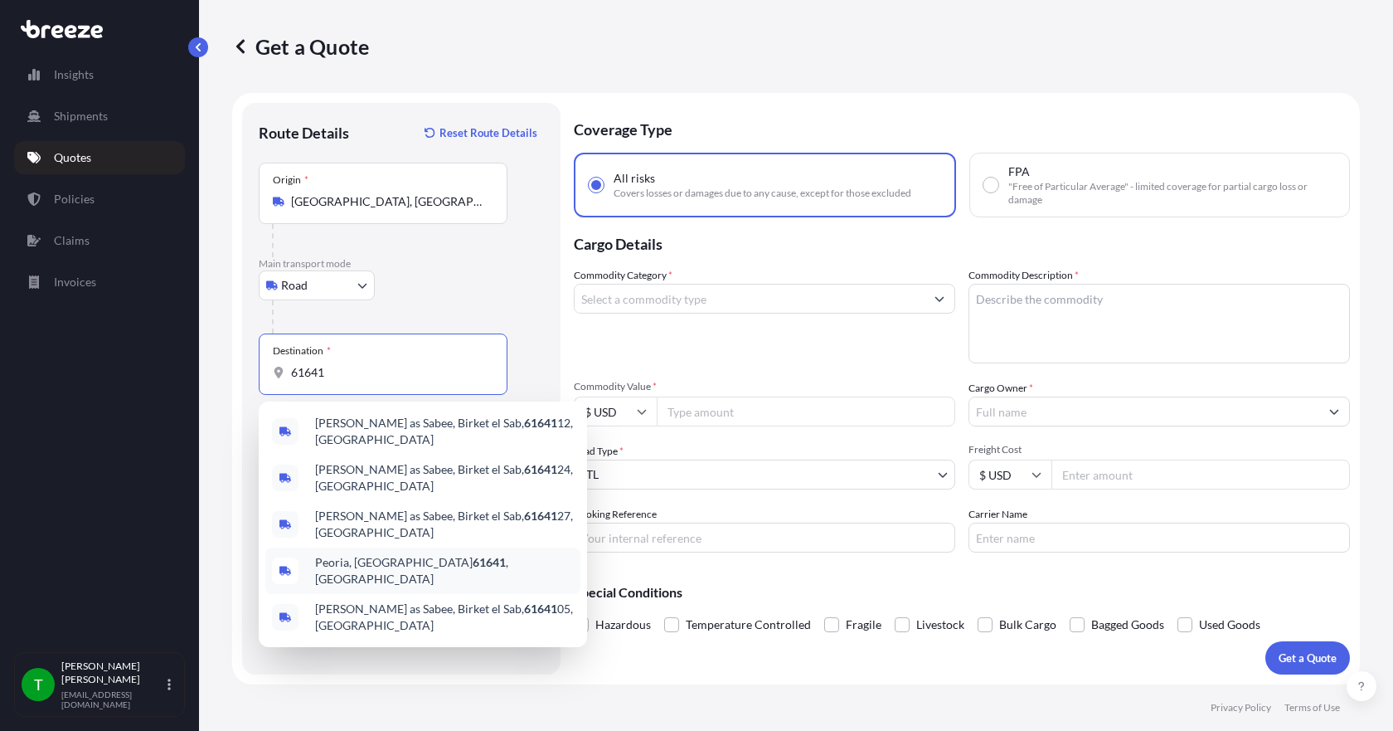
click at [349, 574] on span "[GEOGRAPHIC_DATA], [GEOGRAPHIC_DATA] 61641 , [GEOGRAPHIC_DATA]" at bounding box center [444, 570] width 259 height 33
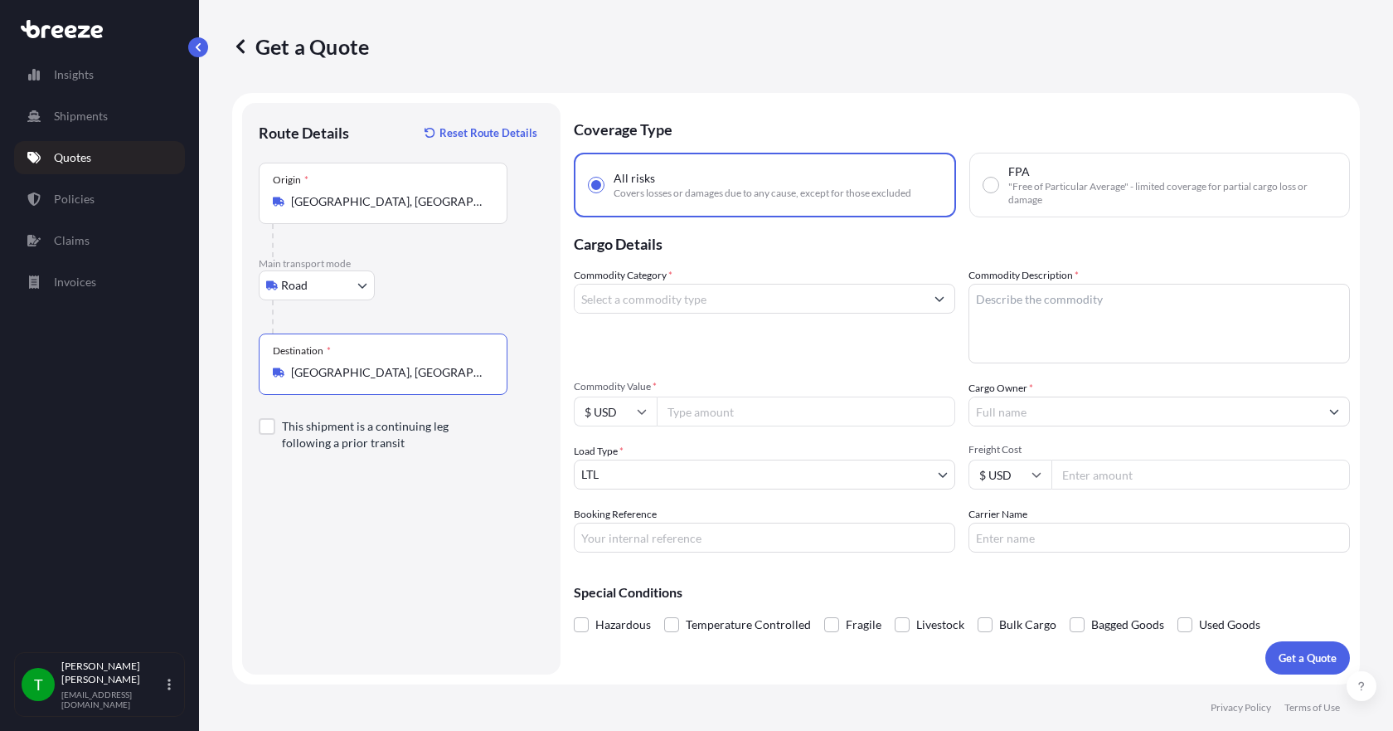
type input "[GEOGRAPHIC_DATA], [GEOGRAPHIC_DATA] 61641, [GEOGRAPHIC_DATA]"
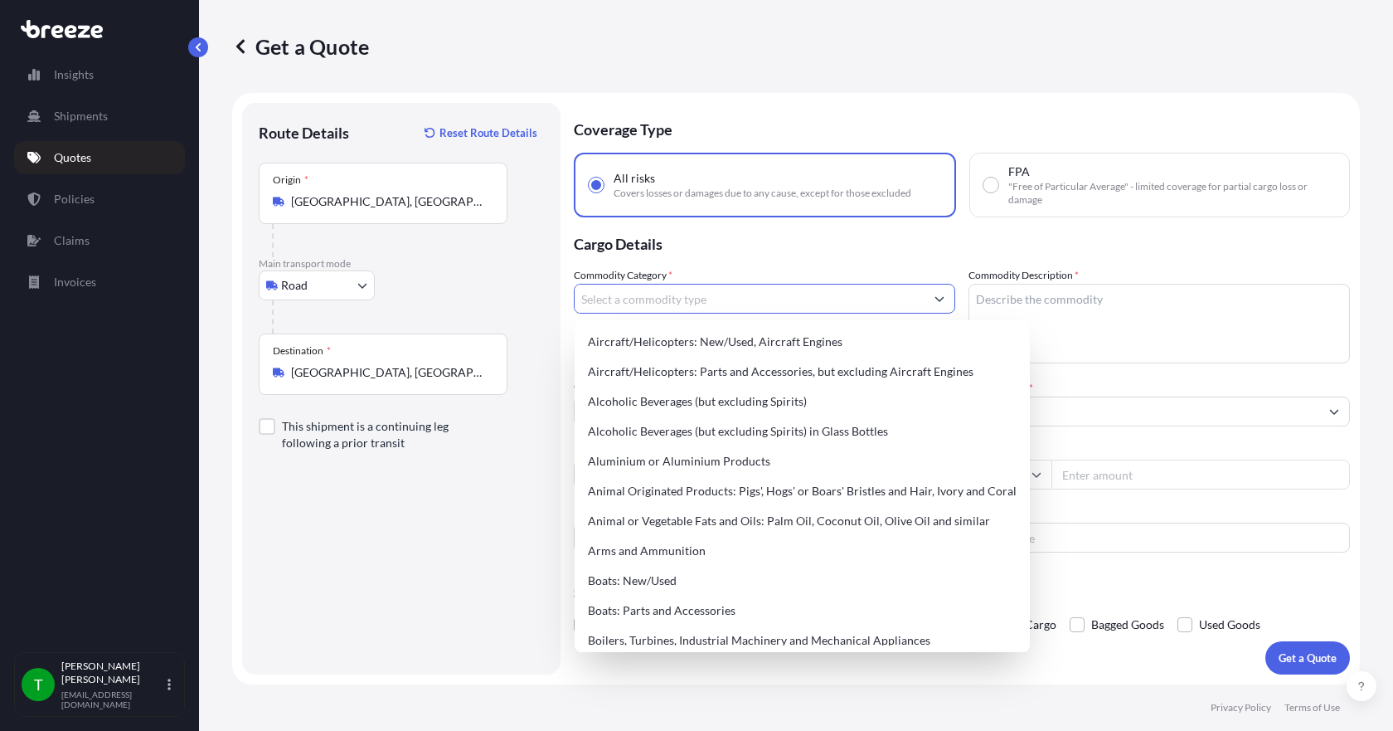
click at [626, 305] on input "Commodity Category *" at bounding box center [750, 299] width 350 height 30
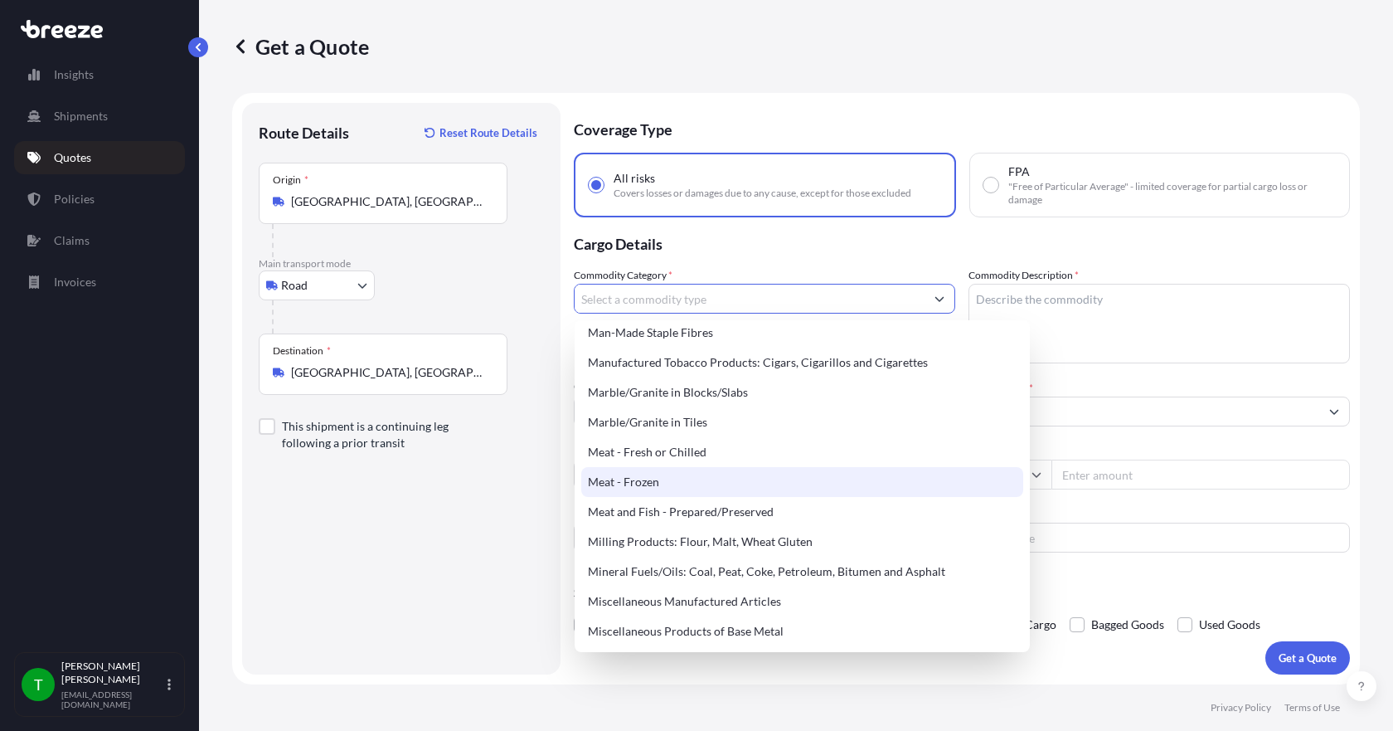
scroll to position [2156, 0]
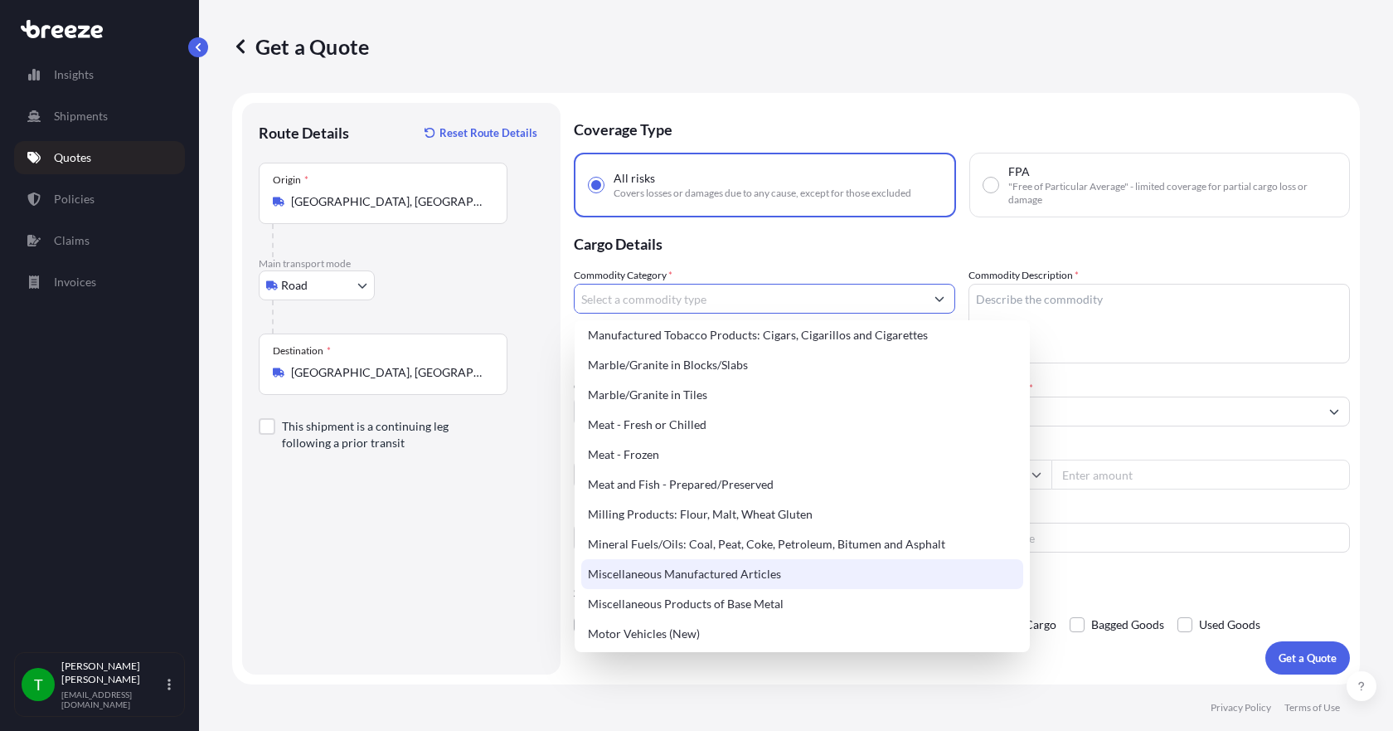
click at [681, 573] on div "Miscellaneous Manufactured Articles" at bounding box center [802, 574] width 442 height 30
type input "Miscellaneous Manufactured Articles"
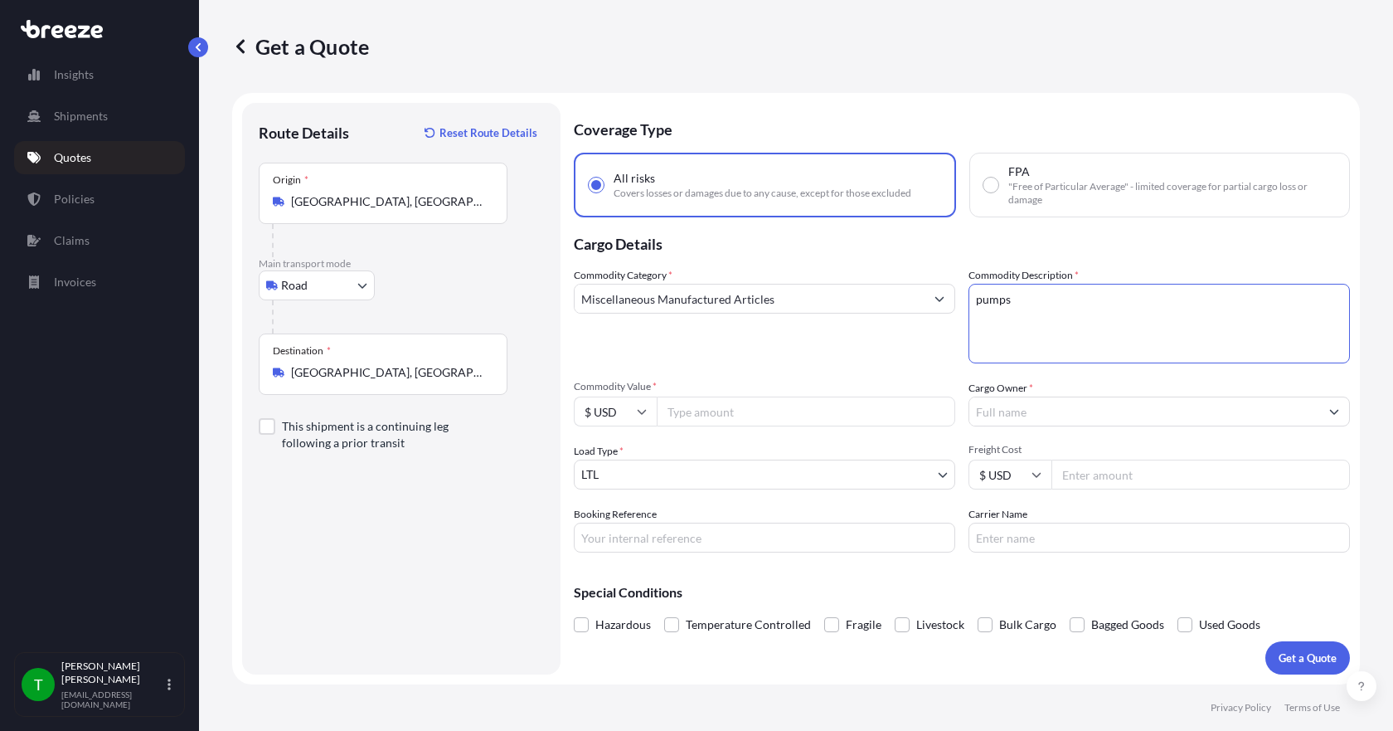
type textarea "pumps"
type input "3966.24"
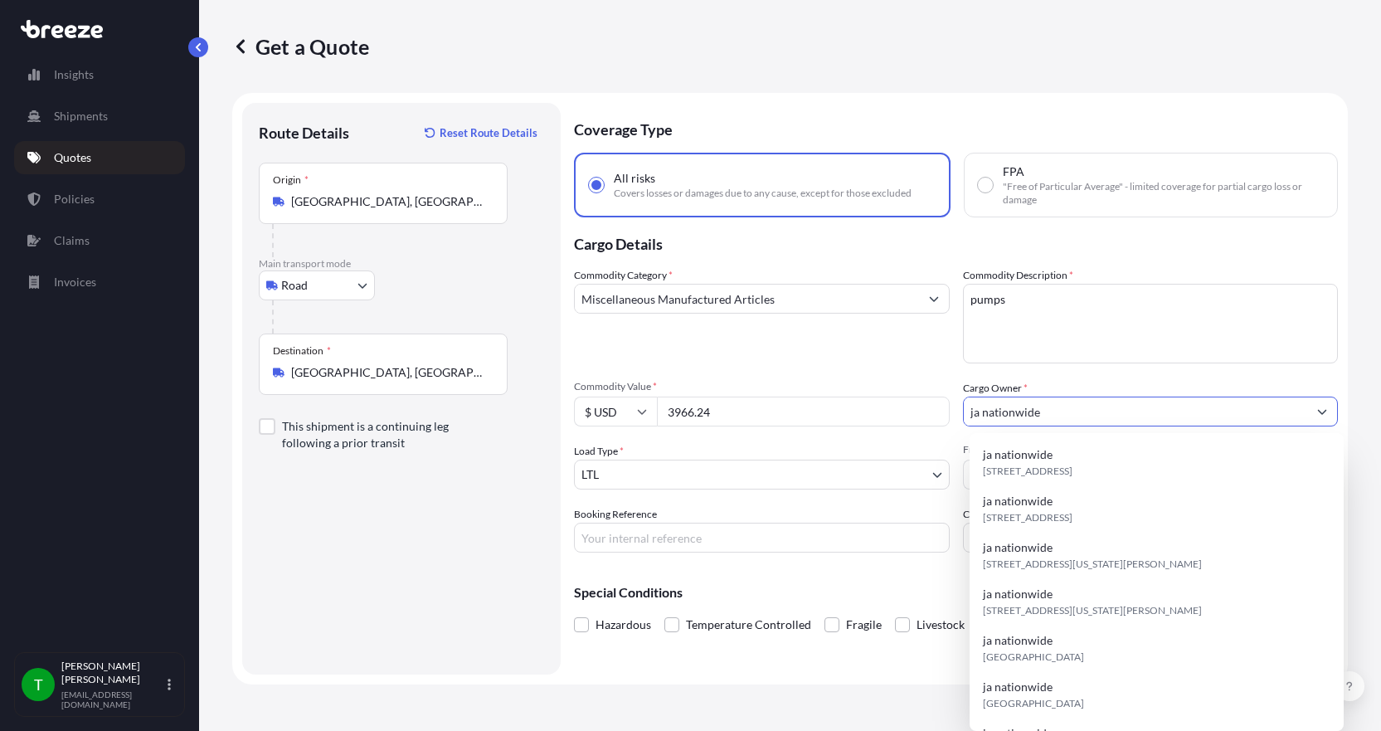
type input "ja nationwide"
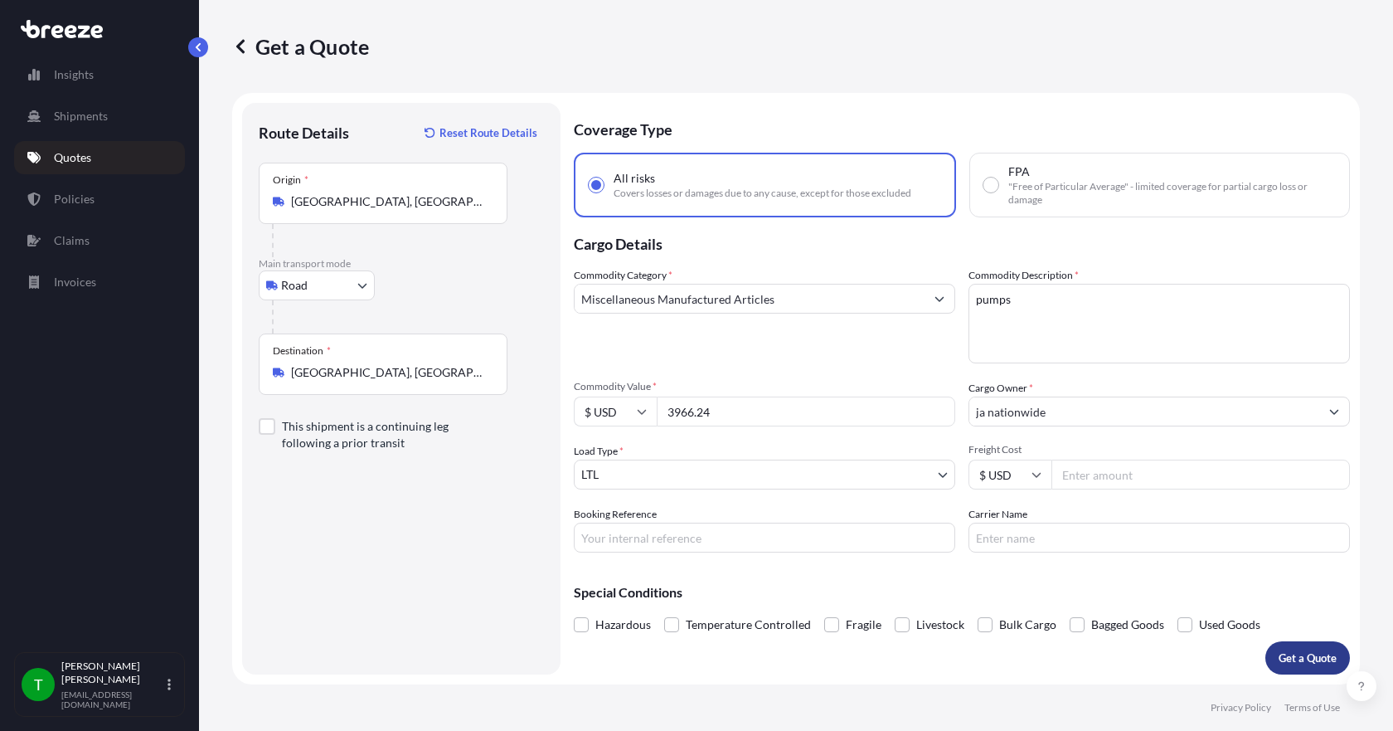
click at [1302, 656] on p "Get a Quote" at bounding box center [1308, 657] width 58 height 17
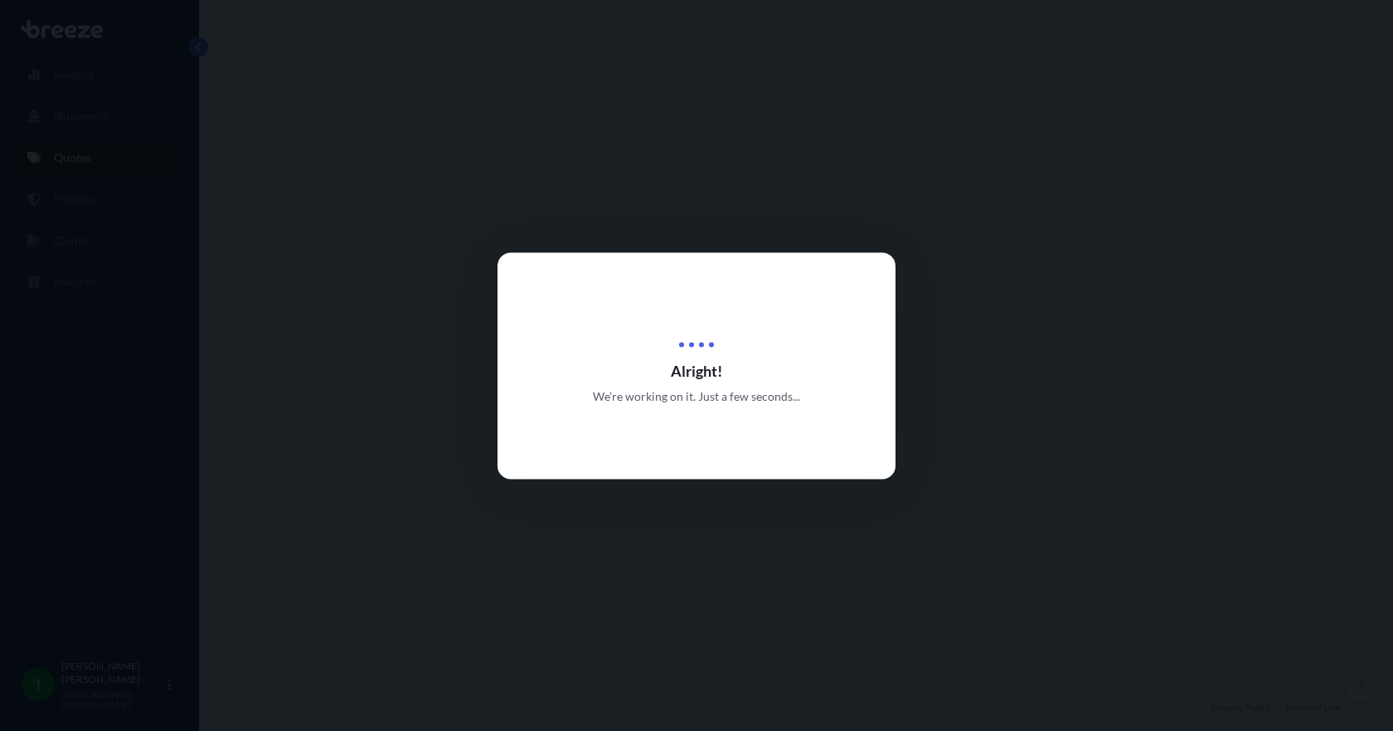
select select "Road"
select select "1"
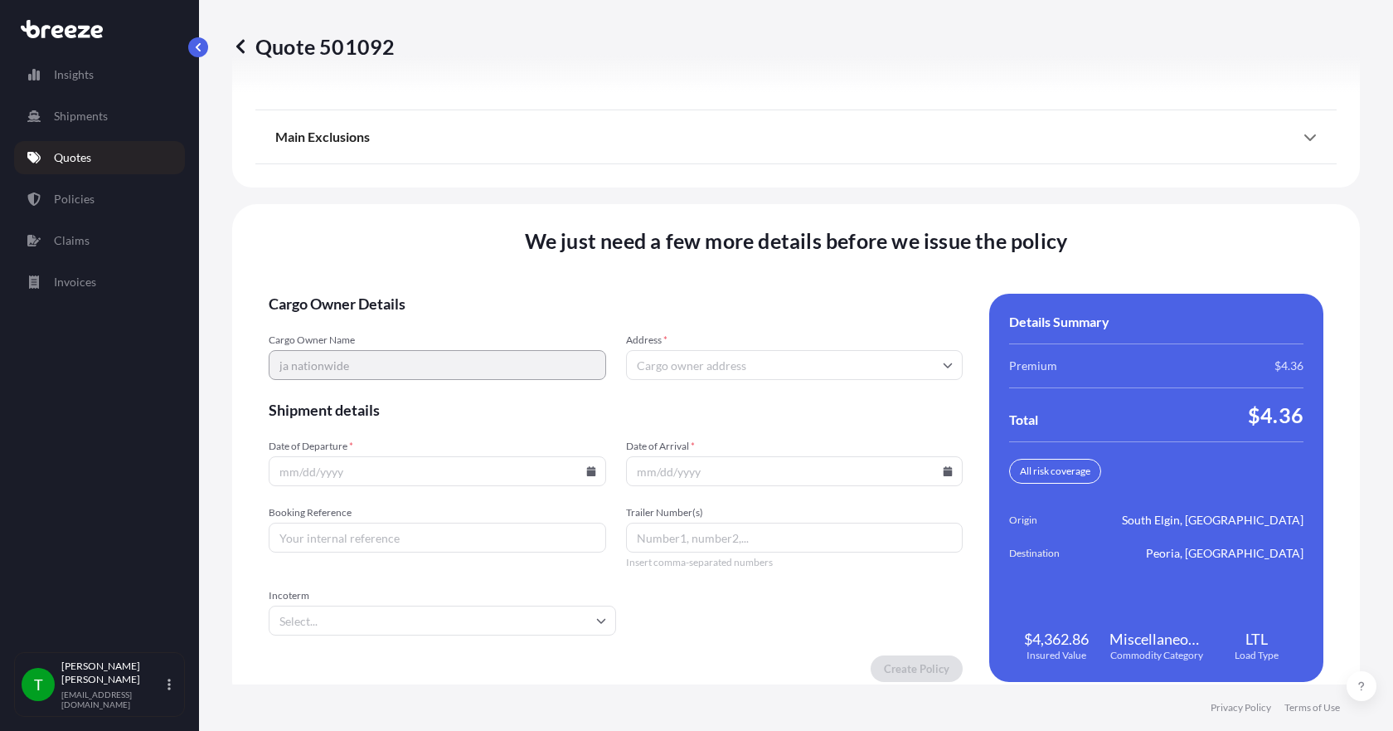
scroll to position [2172, 0]
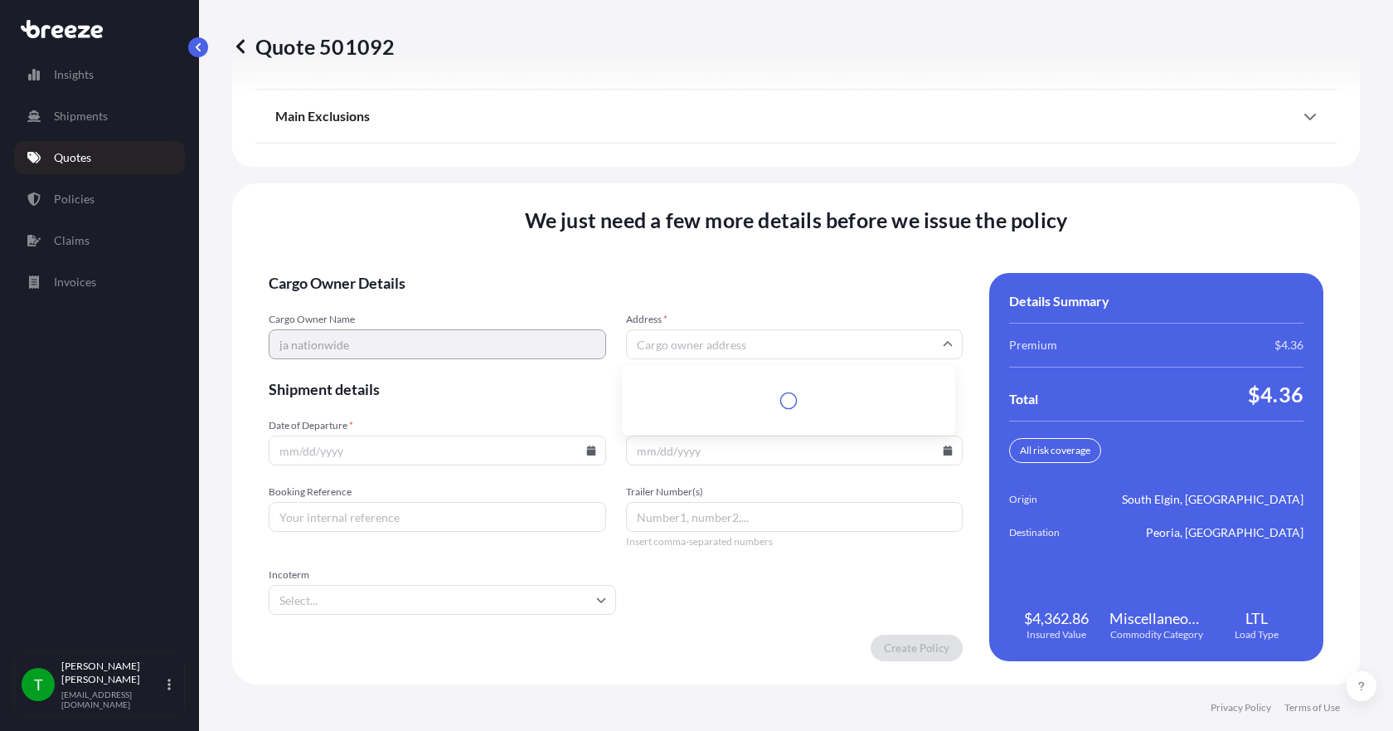
click at [677, 349] on input "Address *" at bounding box center [794, 344] width 337 height 30
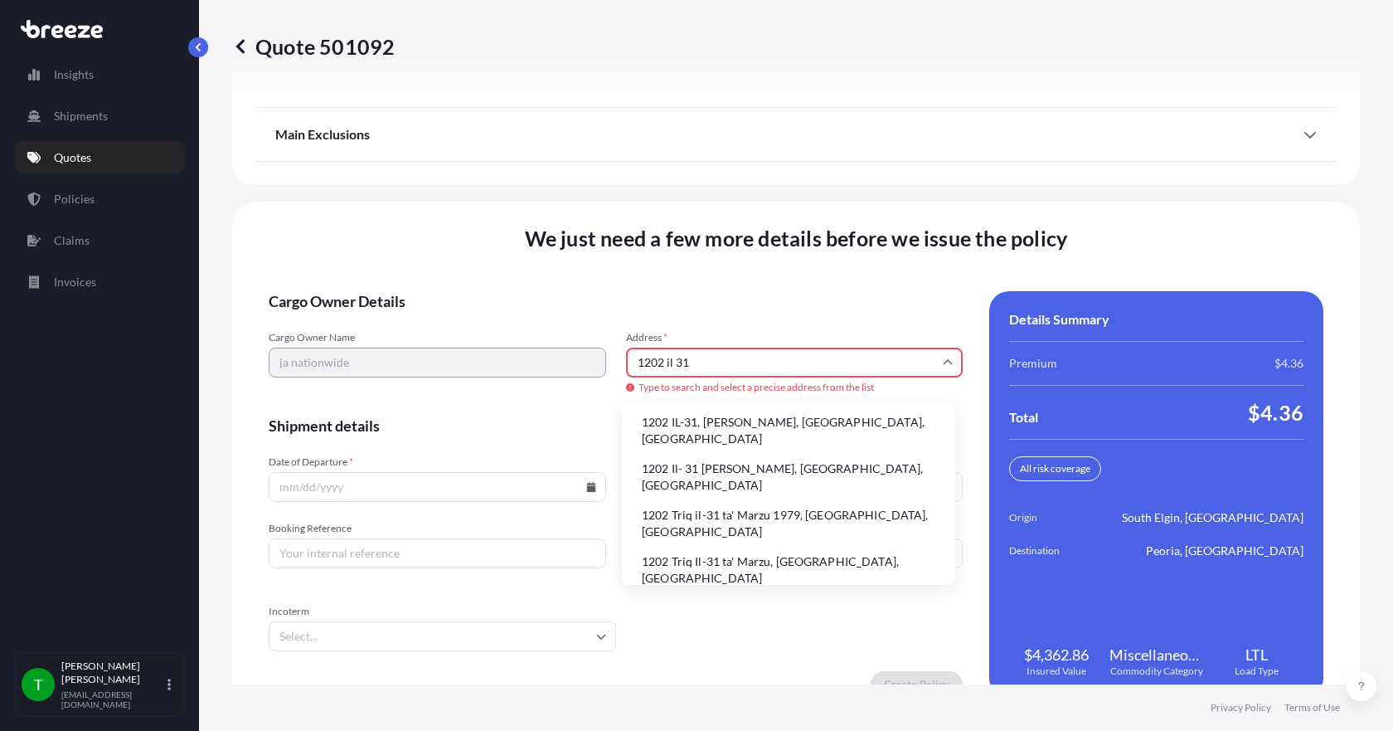
click at [705, 422] on li "1202 IL-31, [PERSON_NAME], [GEOGRAPHIC_DATA], [GEOGRAPHIC_DATA]" at bounding box center [789, 430] width 320 height 43
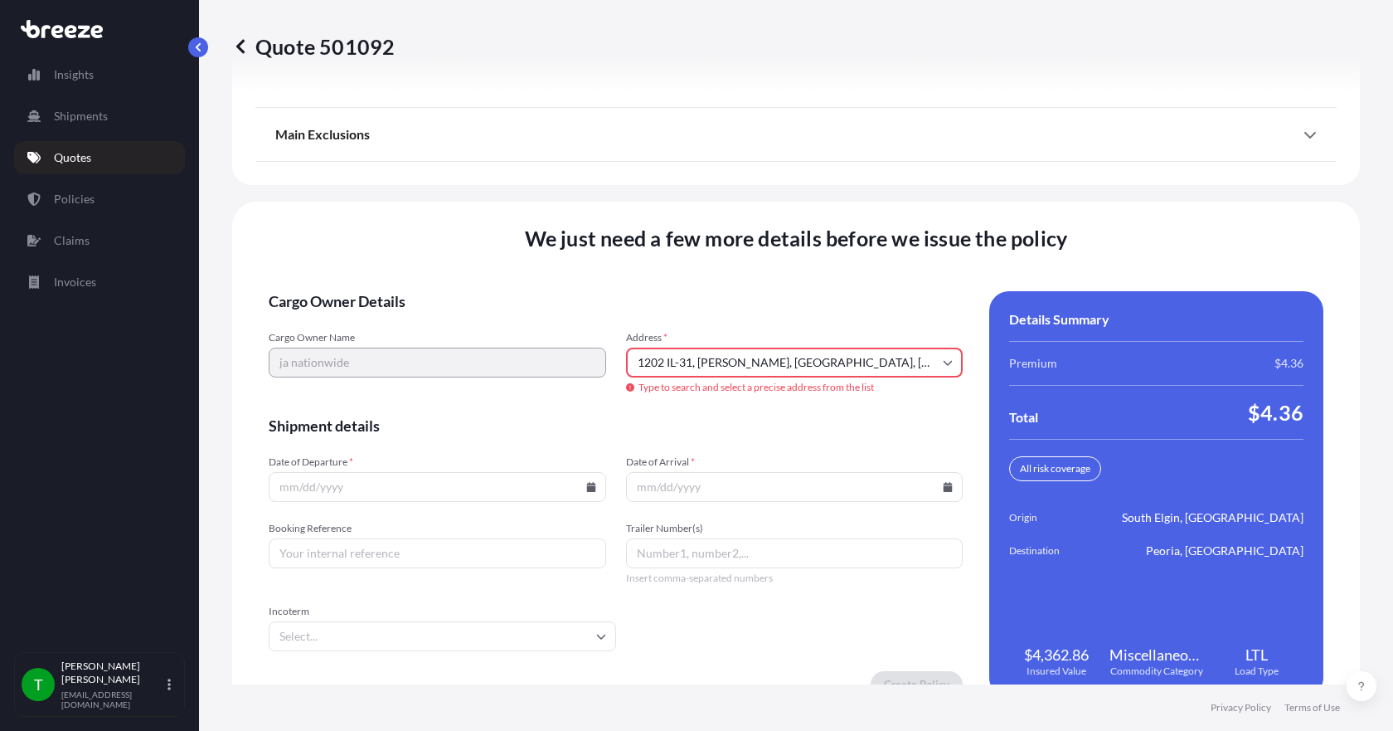
type input "[STREET_ADDRESS][PERSON_NAME]"
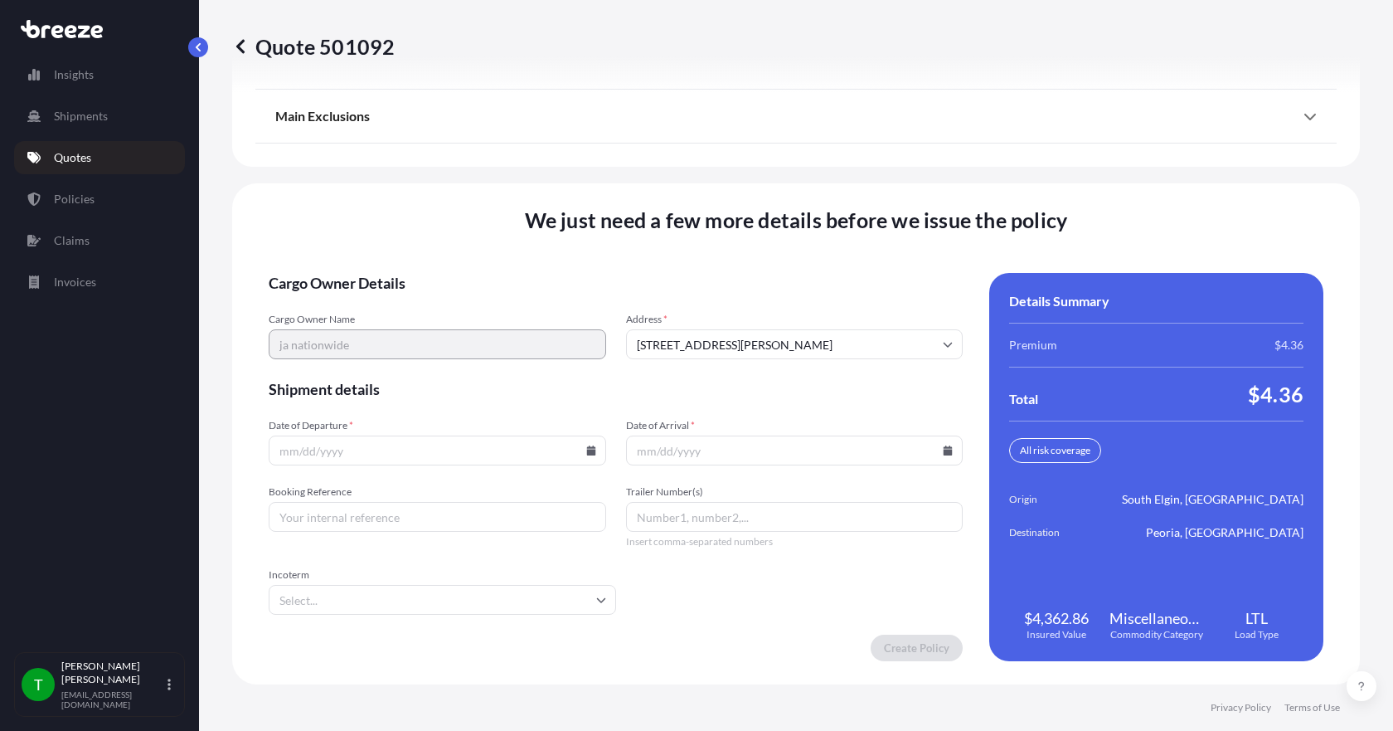
click at [586, 449] on icon at bounding box center [591, 450] width 10 height 10
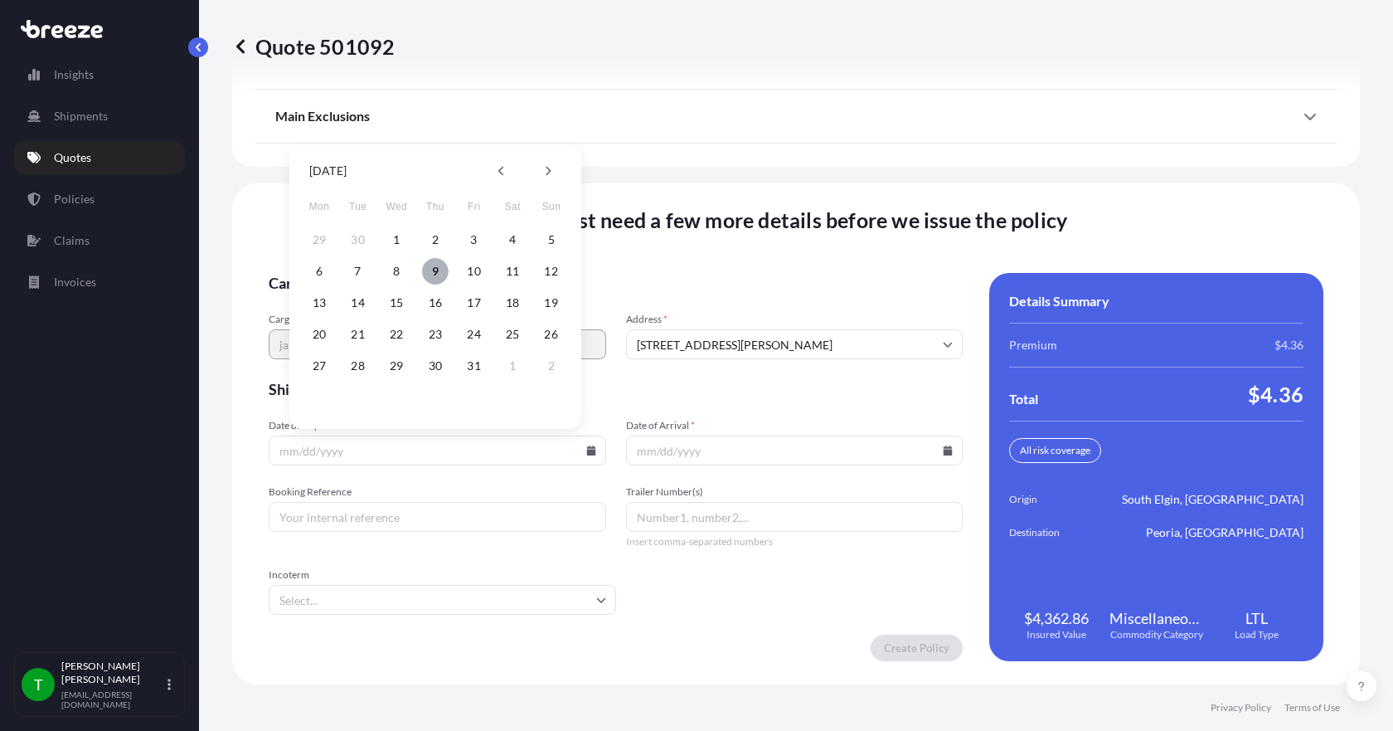
click at [437, 265] on button "9" at bounding box center [435, 271] width 27 height 27
type input "[DATE]"
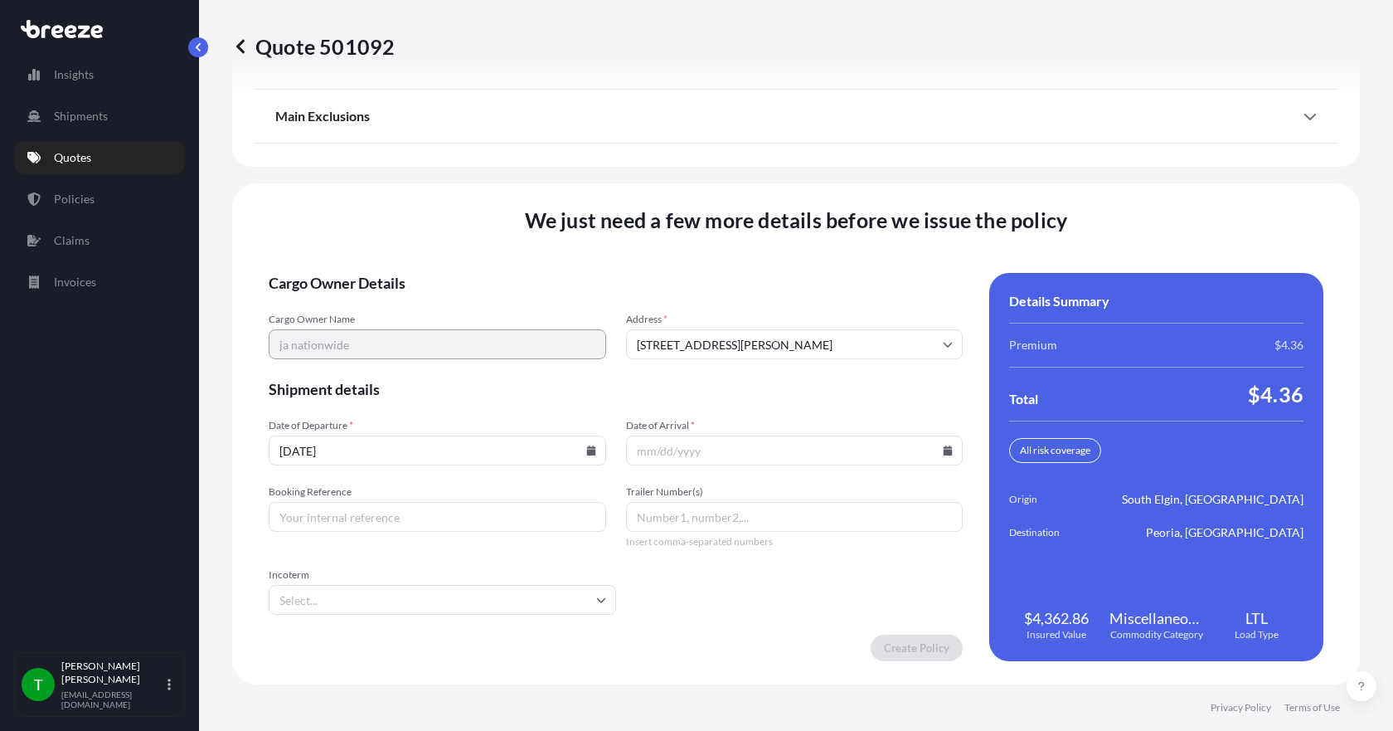
click at [944, 450] on icon at bounding box center [948, 450] width 9 height 10
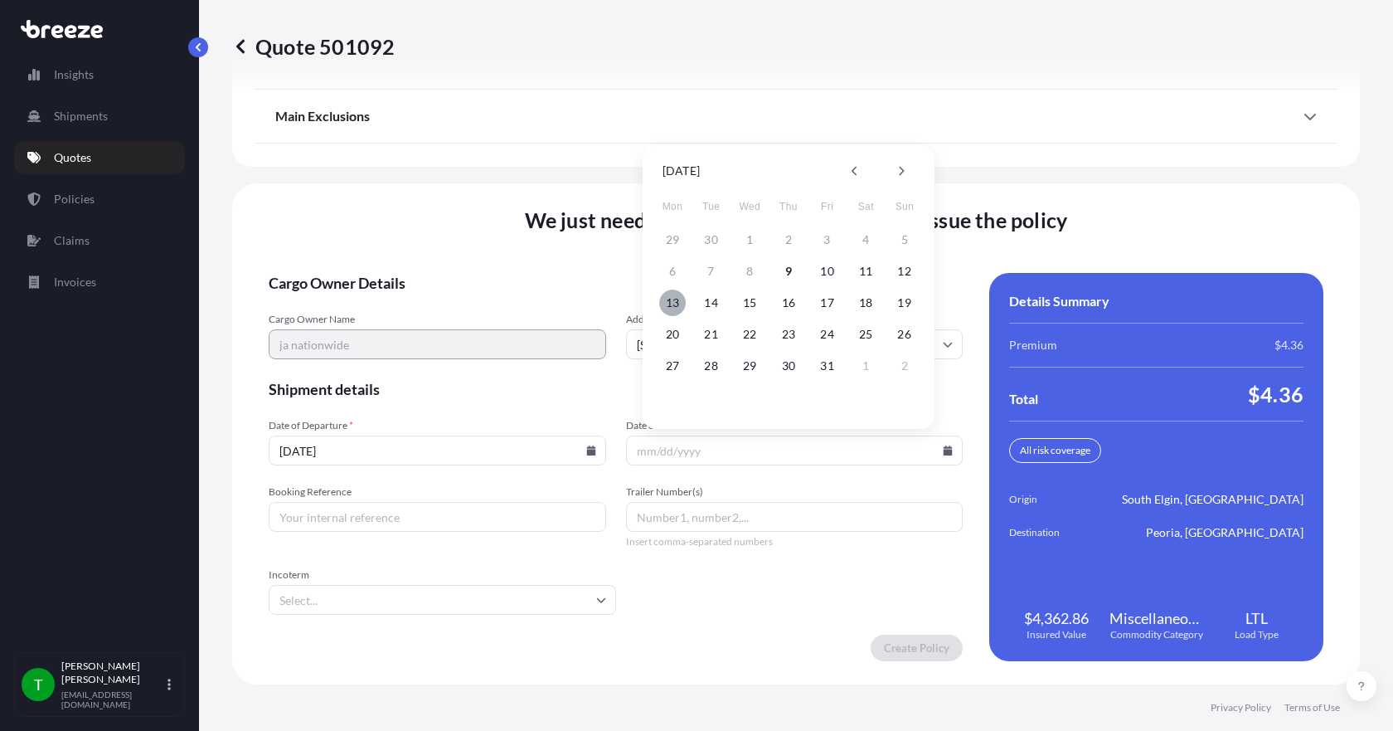
click at [675, 303] on button "13" at bounding box center [672, 302] width 27 height 27
type input "[DATE]"
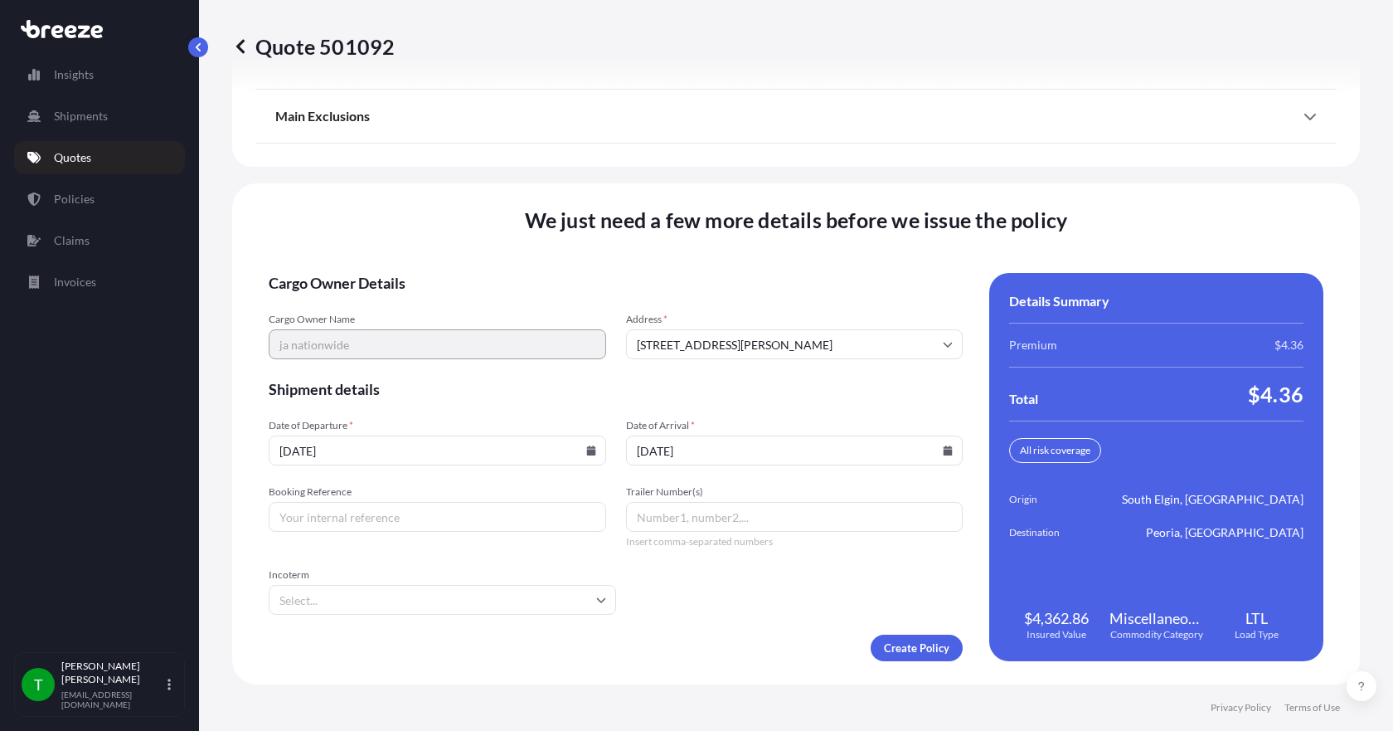
click at [455, 512] on input "Booking Reference" at bounding box center [437, 517] width 337 height 30
type input "350982"
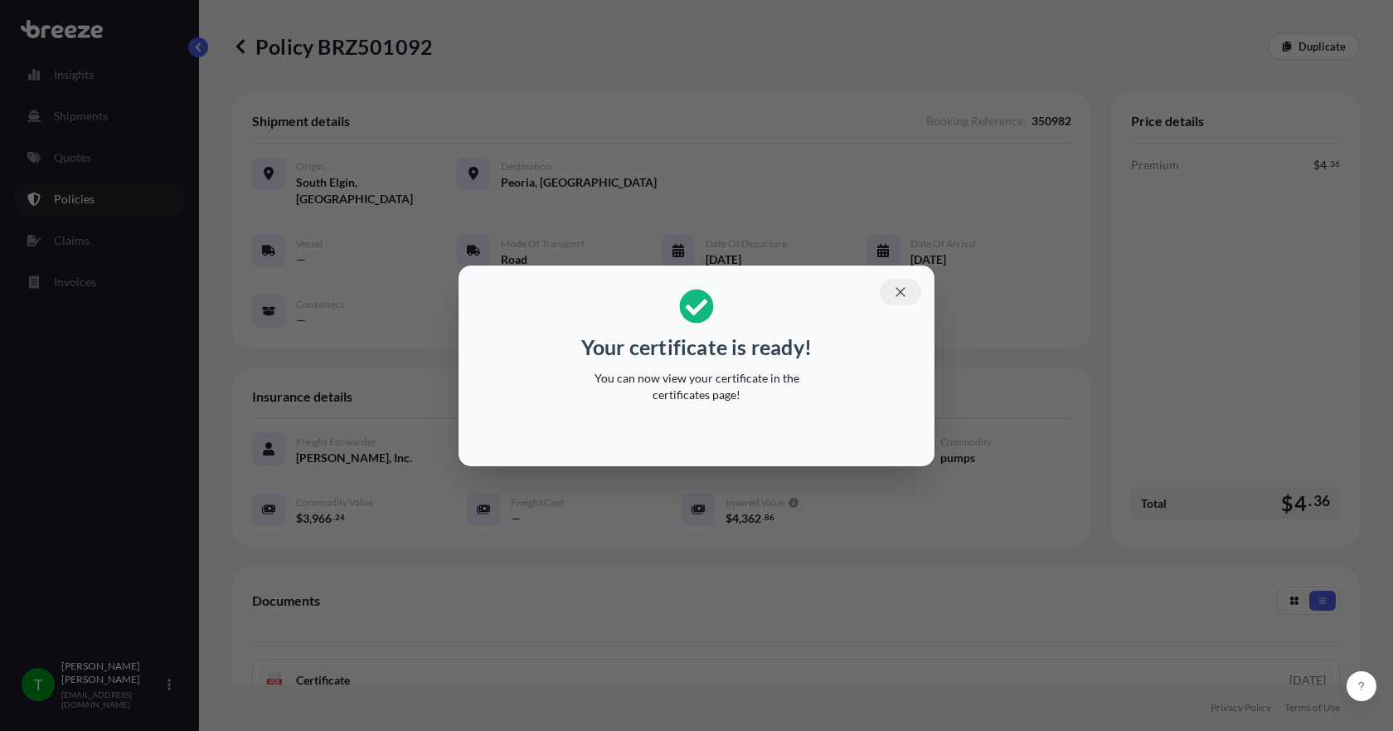
click at [901, 283] on button "button" at bounding box center [900, 292] width 41 height 27
